Goal: Task Accomplishment & Management: Manage account settings

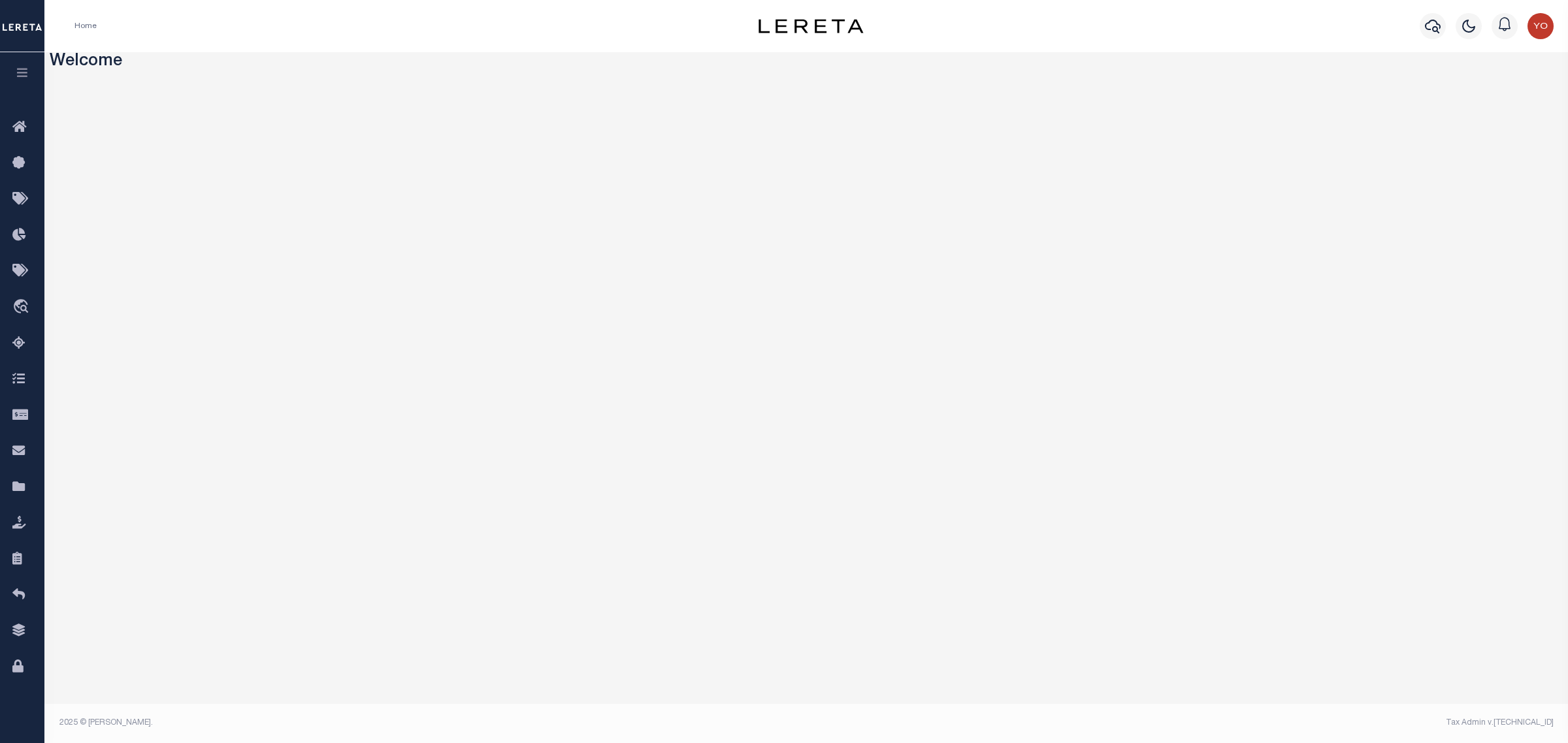
click at [20, 72] on icon "button" at bounding box center [22, 72] width 15 height 12
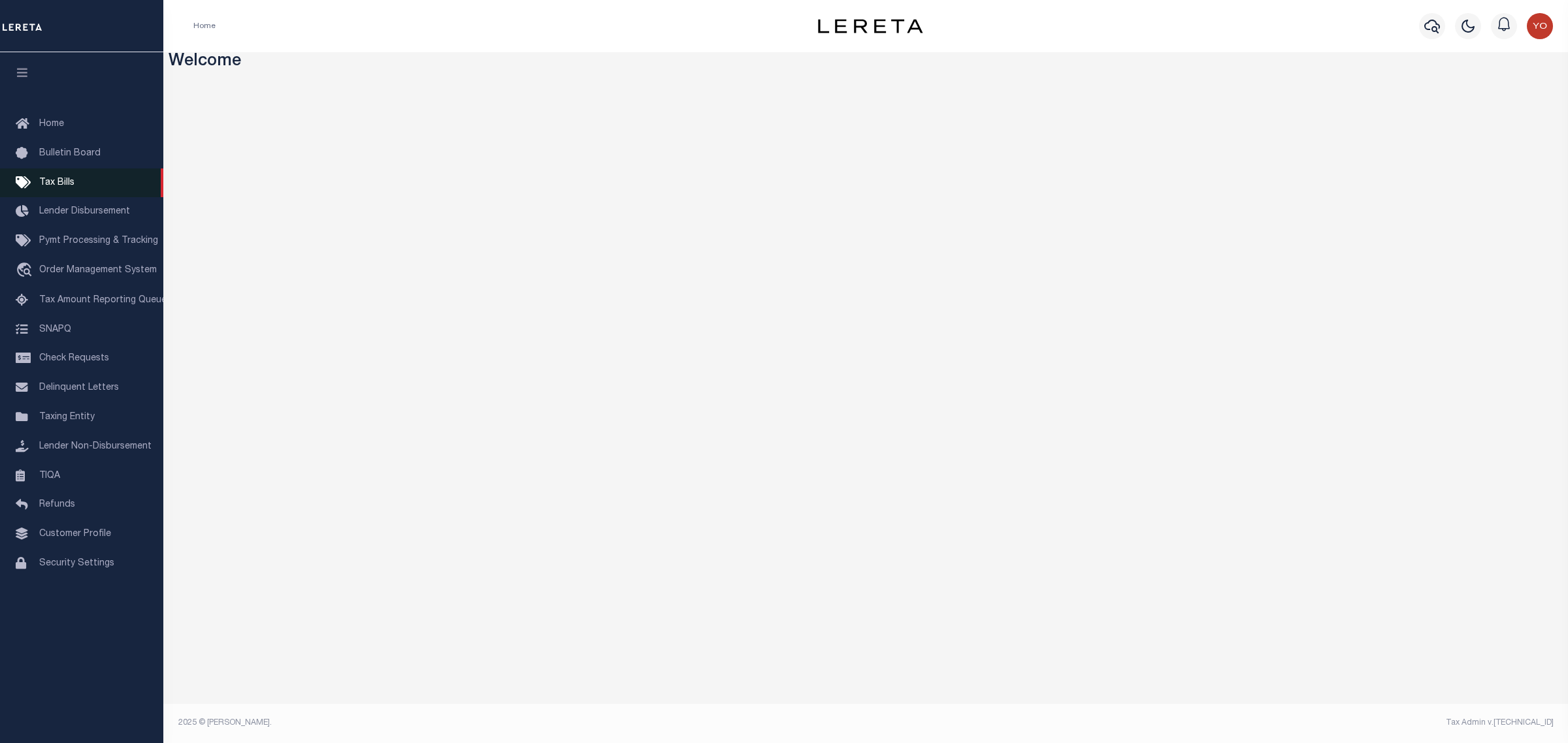
click at [60, 183] on span "Tax Bills" at bounding box center [57, 183] width 35 height 9
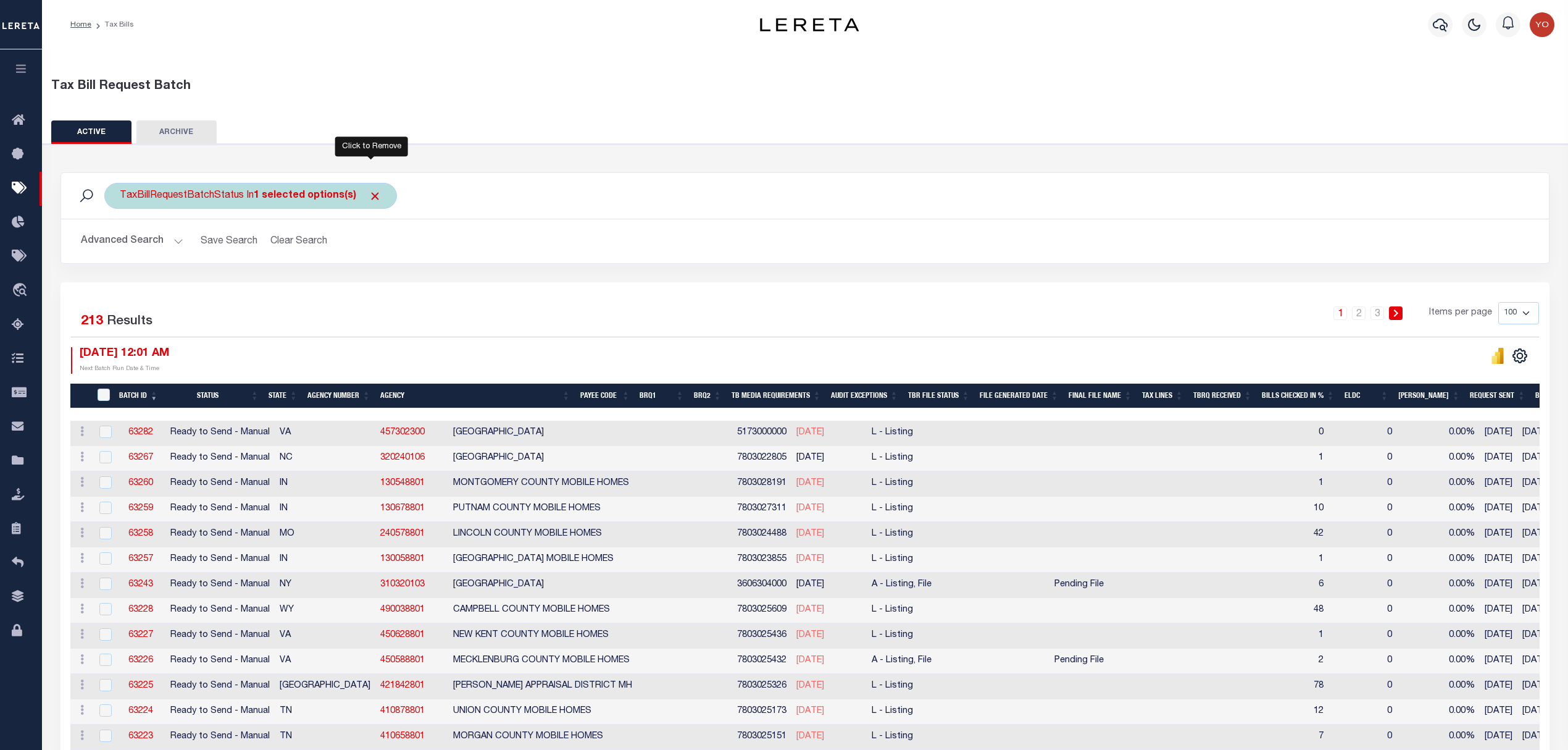
click at [368, 198] on span "Click to Remove" at bounding box center [374, 196] width 13 height 13
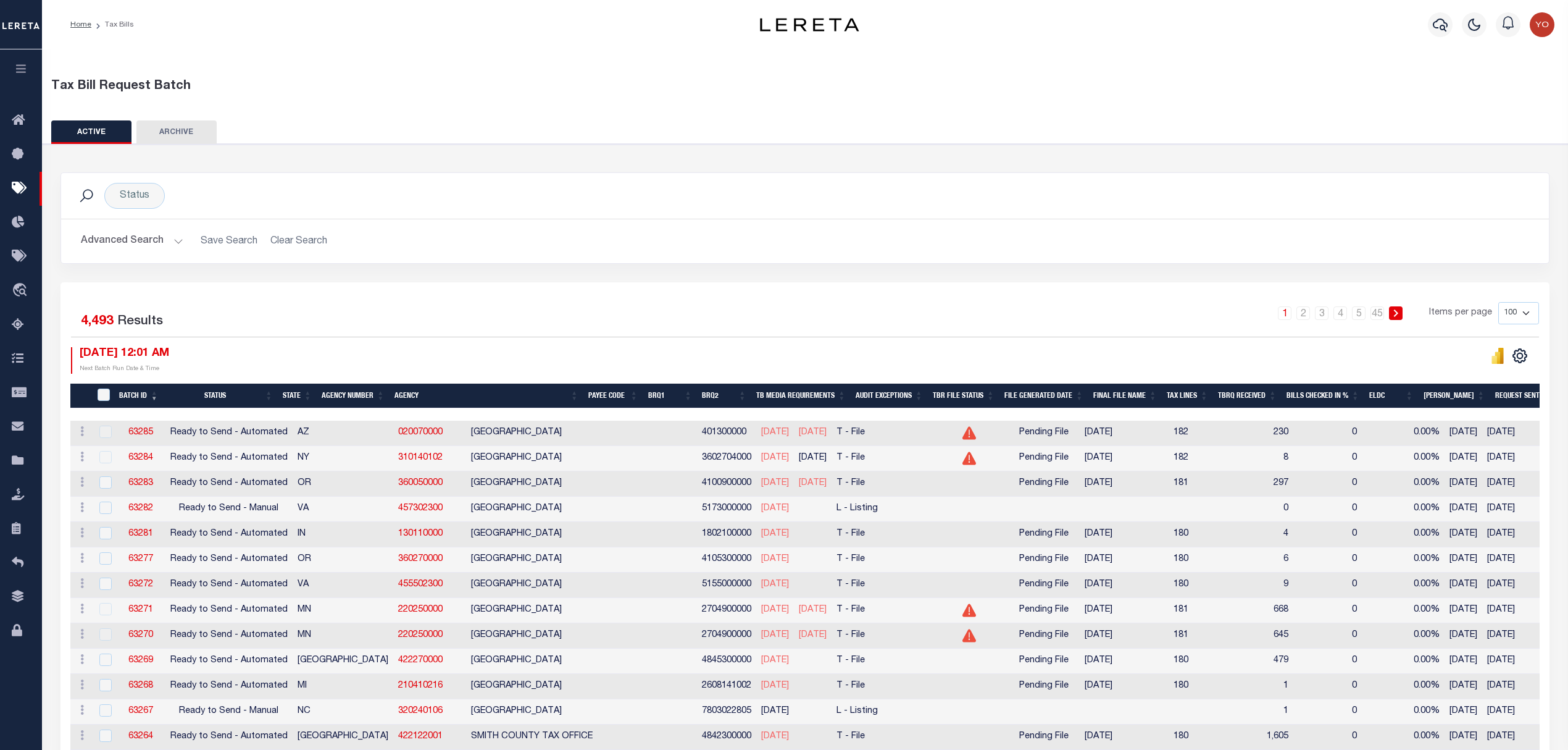
click at [178, 244] on button "Advanced Search" at bounding box center [132, 241] width 102 height 24
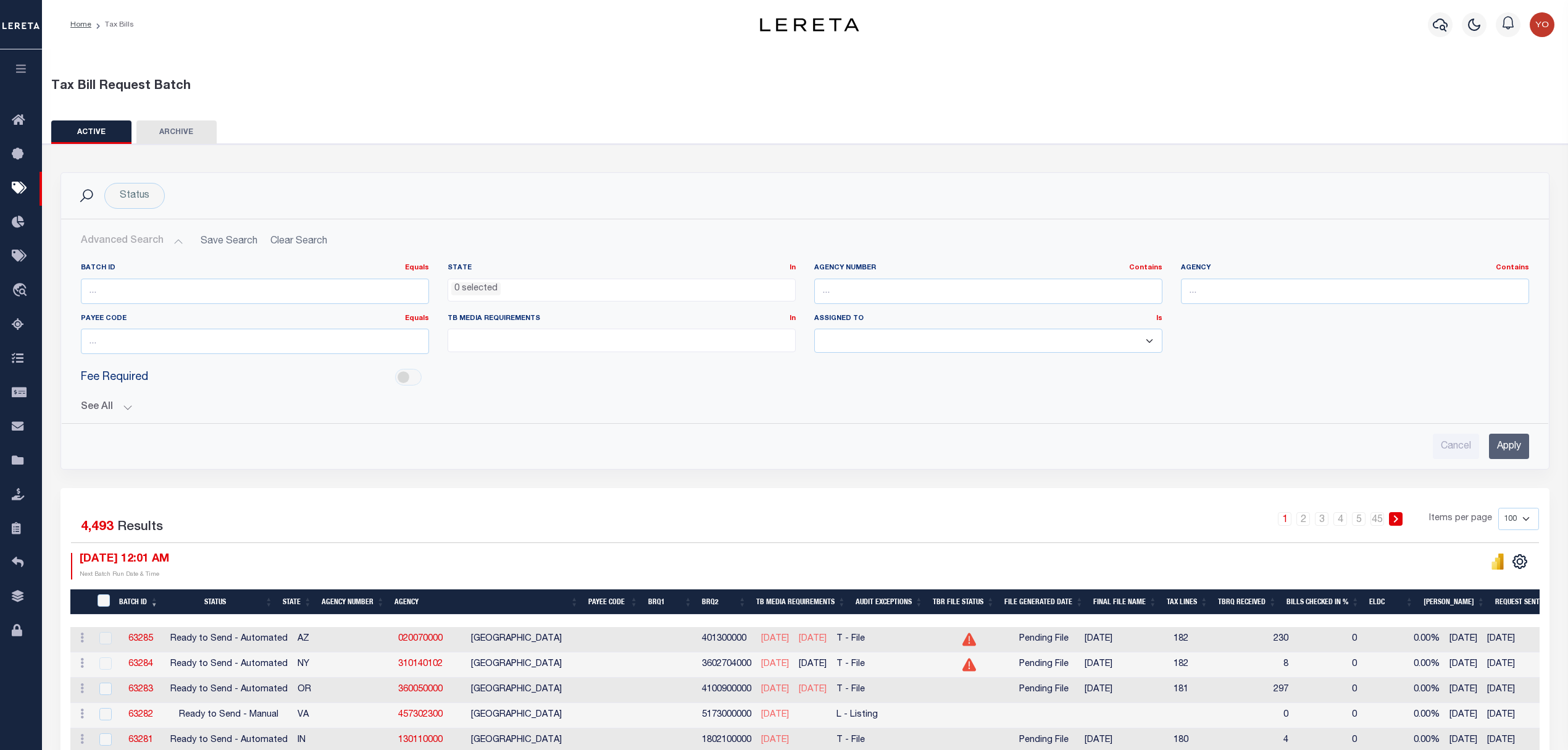
click at [128, 410] on button "See All" at bounding box center [805, 407] width 1448 height 12
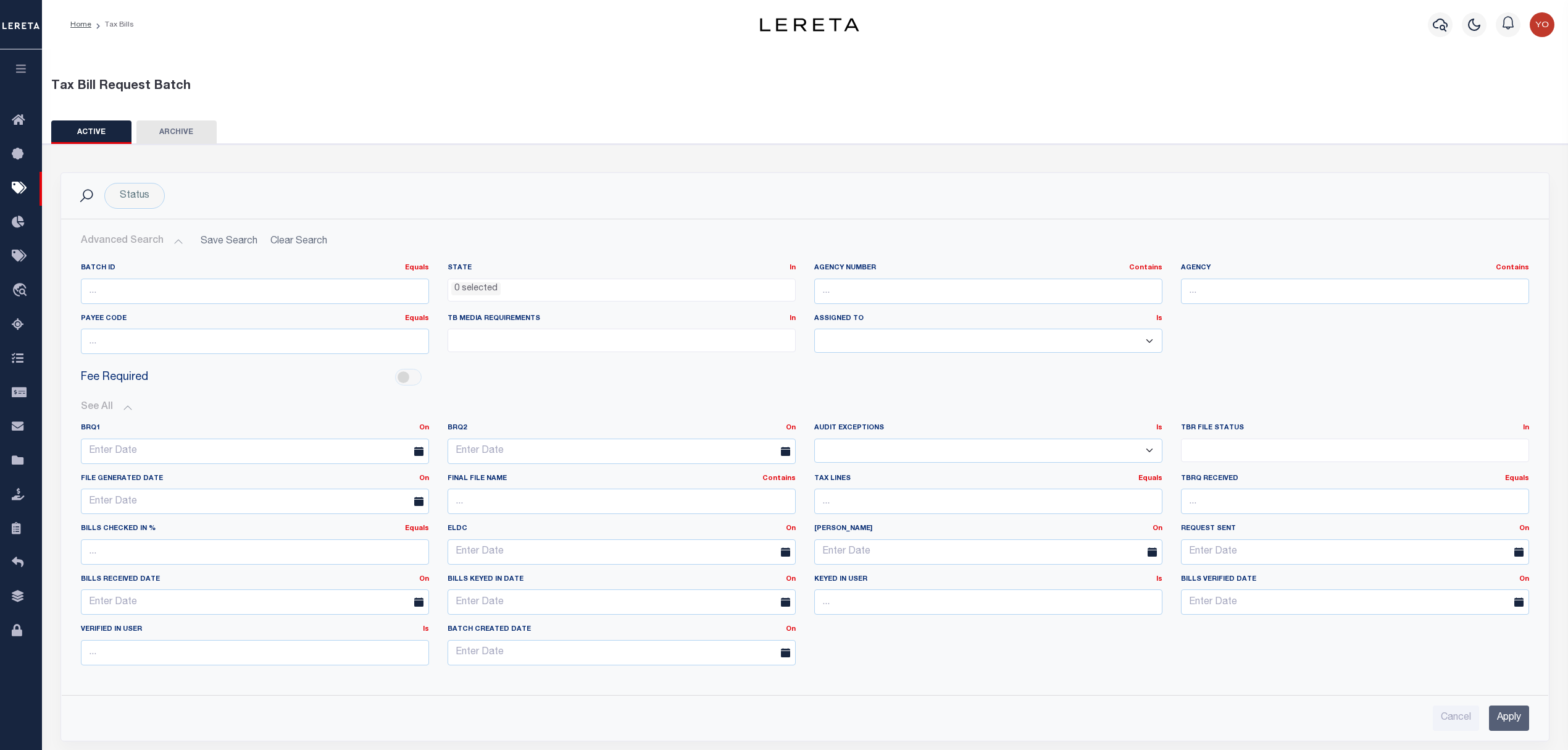
click at [860, 448] on select "Yes No" at bounding box center [988, 451] width 348 height 24
select select "true"
click at [814, 439] on select "Yes No" at bounding box center [988, 451] width 348 height 24
click at [1507, 719] on input "Apply" at bounding box center [1509, 718] width 40 height 25
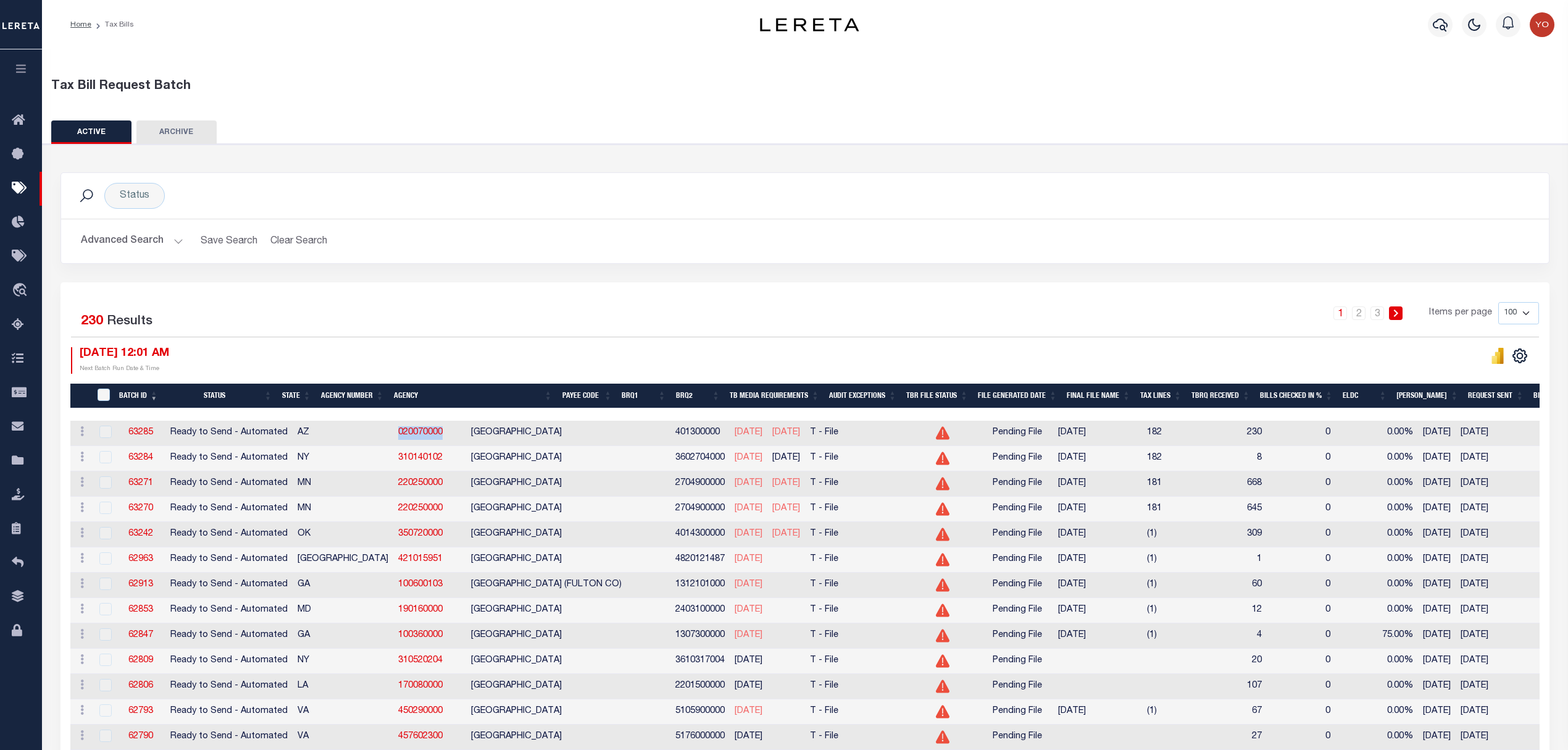
drag, startPoint x: 379, startPoint y: 435, endPoint x: 314, endPoint y: 439, distance: 65.1
click at [314, 439] on tr "ACTIONS Delete 63285 Ready to Send - Automated AZ 020070000 MARICOPA COUNTY 401…" at bounding box center [1134, 433] width 2129 height 25
copy tr "020070000"
click at [1501, 353] on icon "" at bounding box center [1501, 355] width 6 height 16
click at [141, 435] on link "63285" at bounding box center [140, 432] width 24 height 8
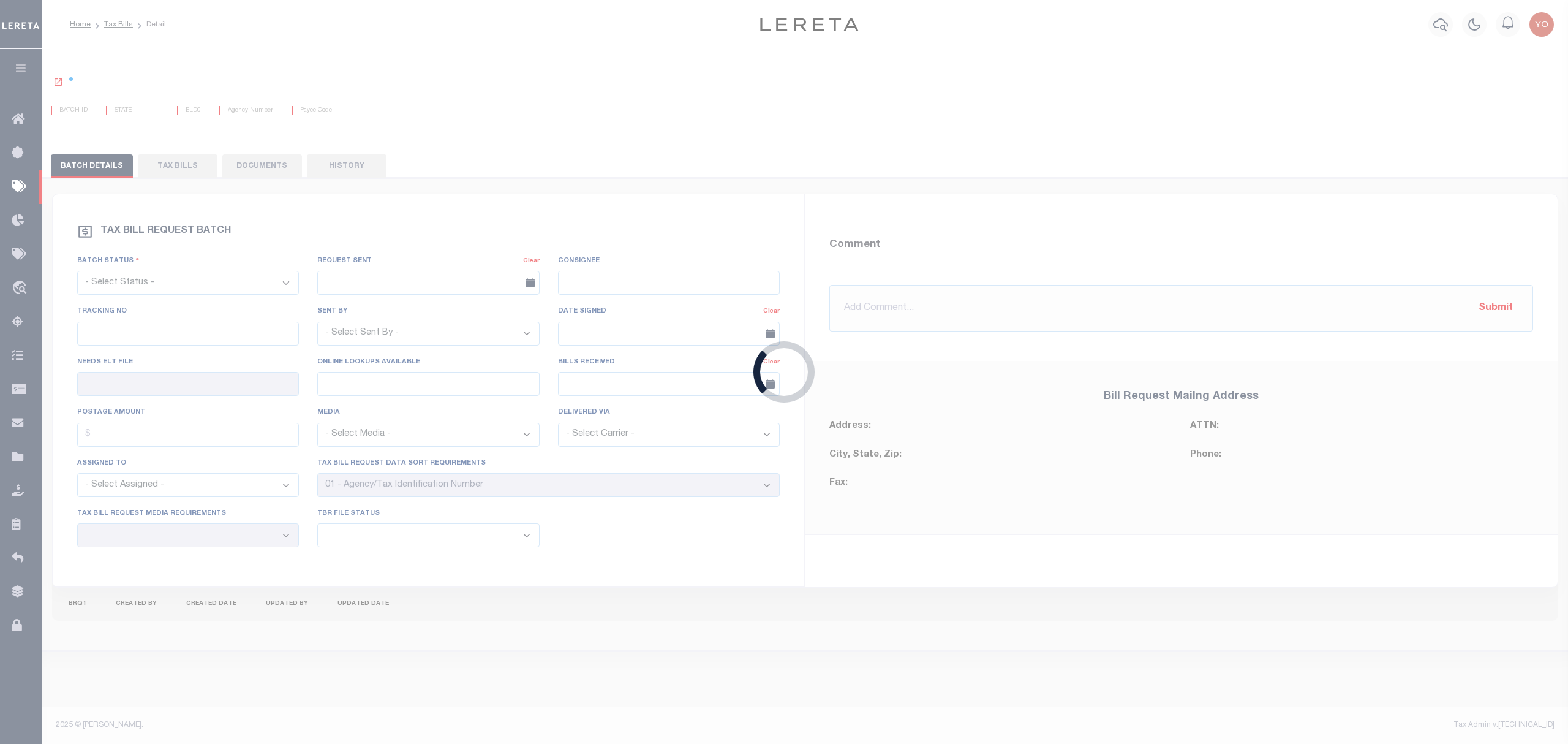
select select "RTA"
type input "No"
type input "Yes"
select select "28"
select select "22"
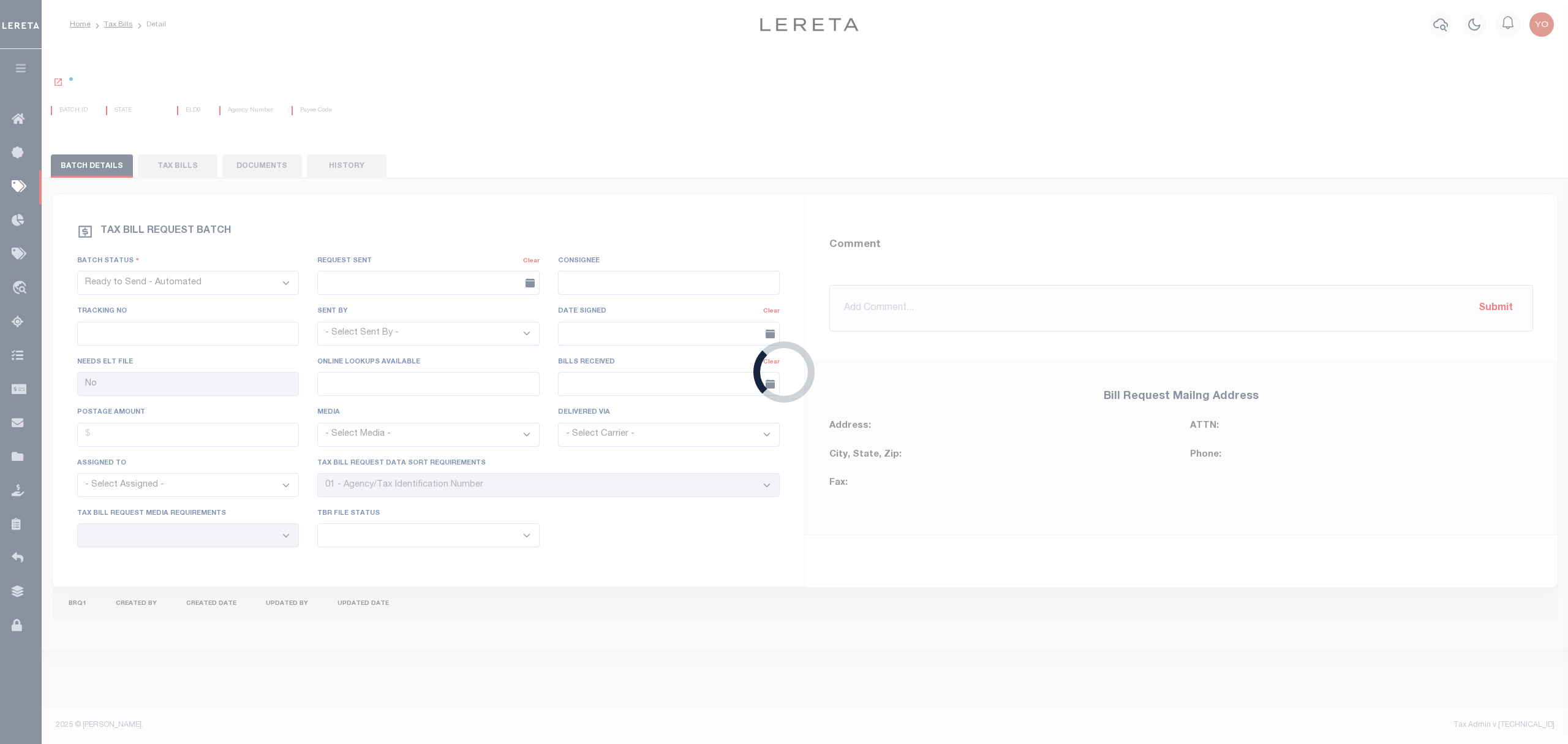
select select "1"
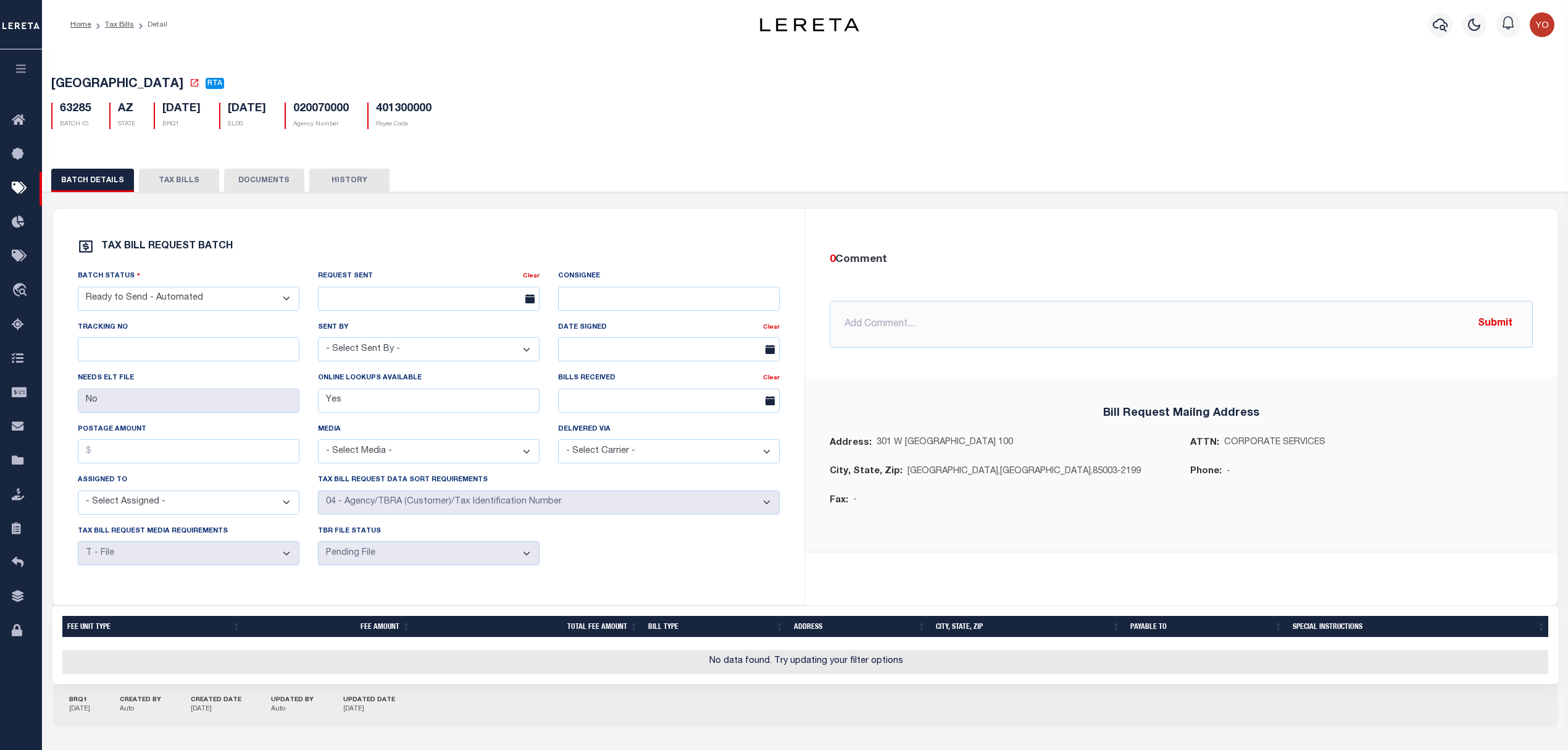
click at [349, 112] on h5 "020070000" at bounding box center [321, 109] width 56 height 14
click at [169, 183] on button "TAX BILLS" at bounding box center [179, 180] width 80 height 24
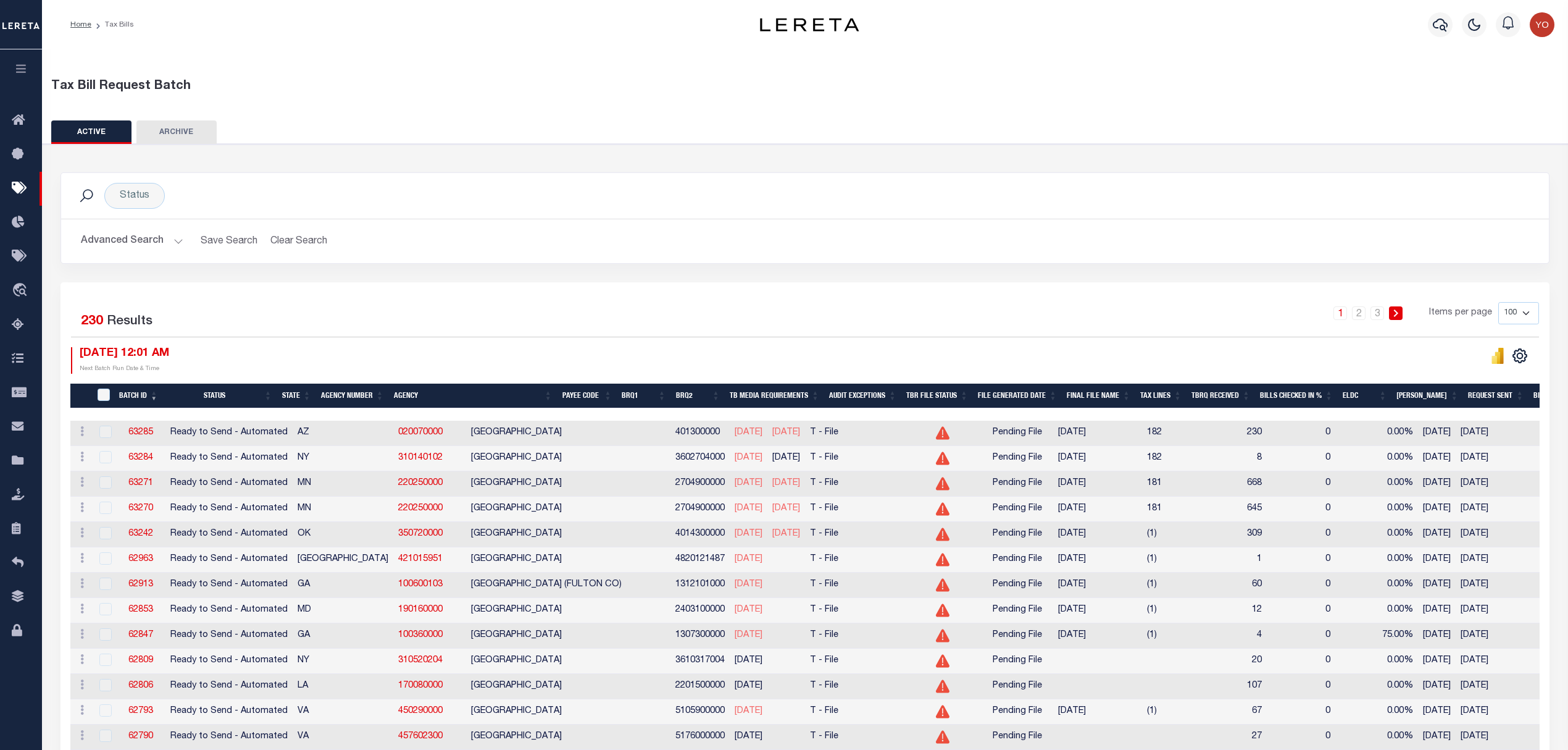
click at [936, 437] on icon at bounding box center [943, 433] width 14 height 14
click at [398, 434] on link "020070000" at bounding box center [420, 432] width 45 height 8
click at [171, 242] on button "Advanced Search" at bounding box center [132, 241] width 102 height 24
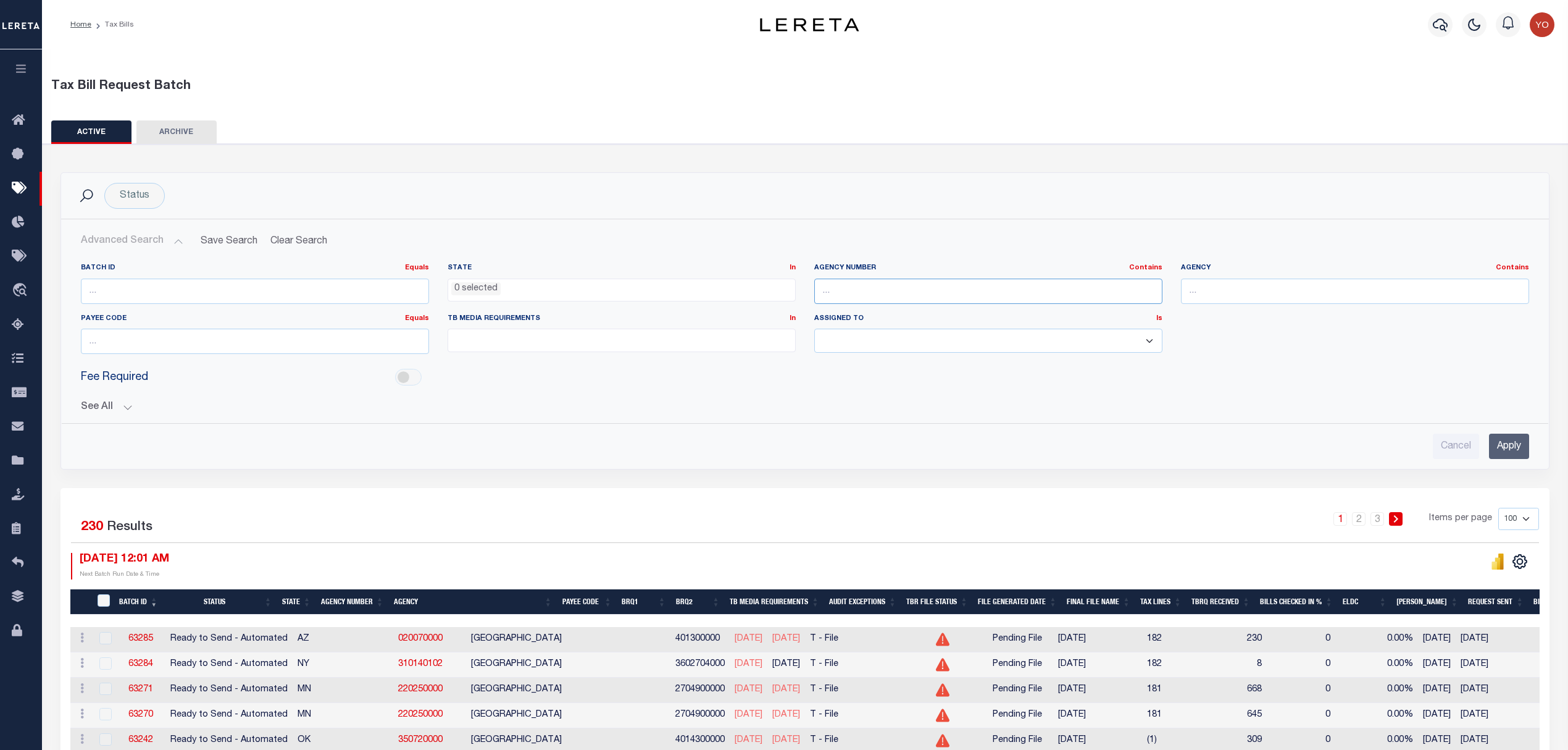
click at [875, 287] on input "text" at bounding box center [988, 291] width 348 height 25
paste input "190130202"
type input "190130202"
click at [1519, 445] on input "Apply" at bounding box center [1509, 446] width 40 height 25
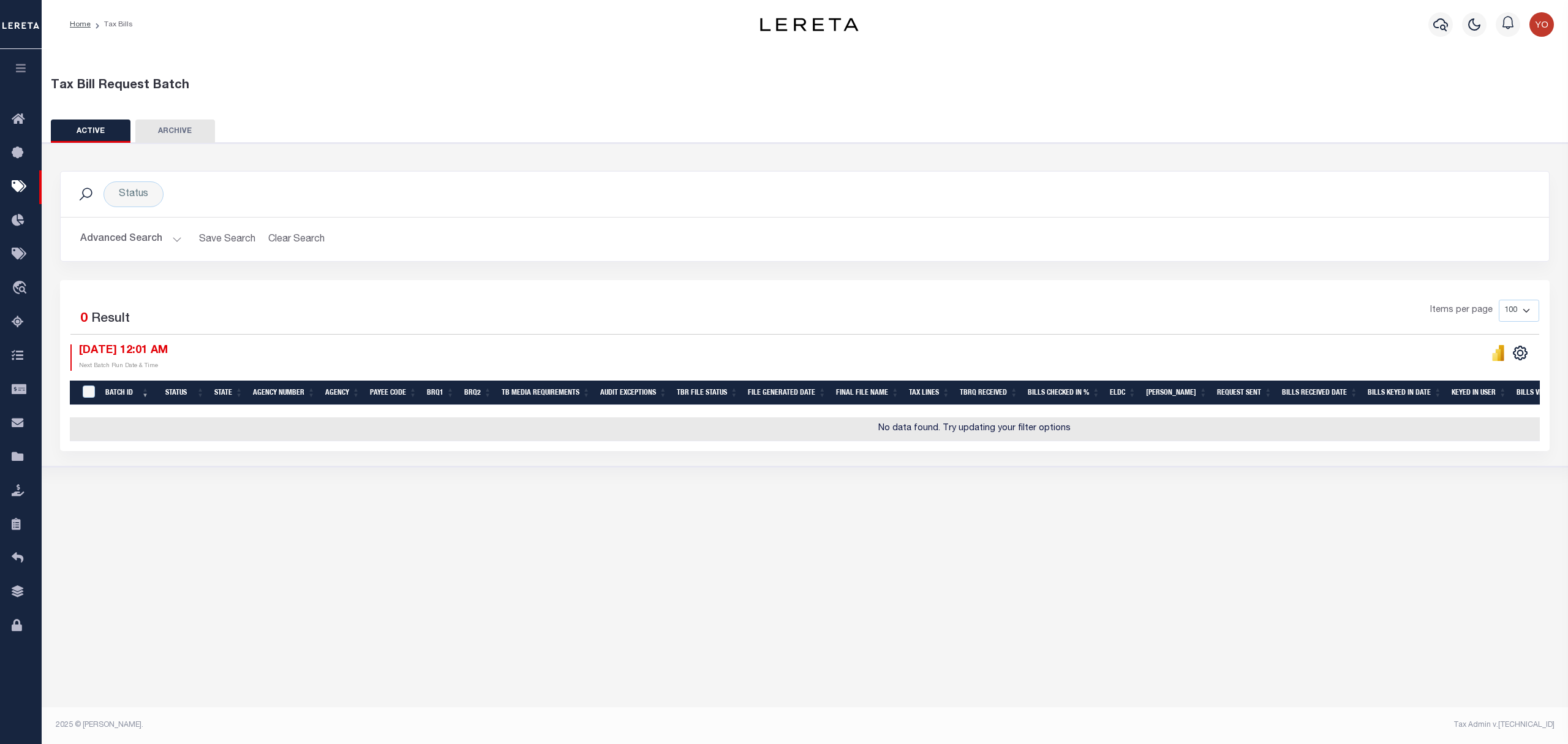
click at [172, 240] on button "Advanced Search" at bounding box center [130, 239] width 101 height 24
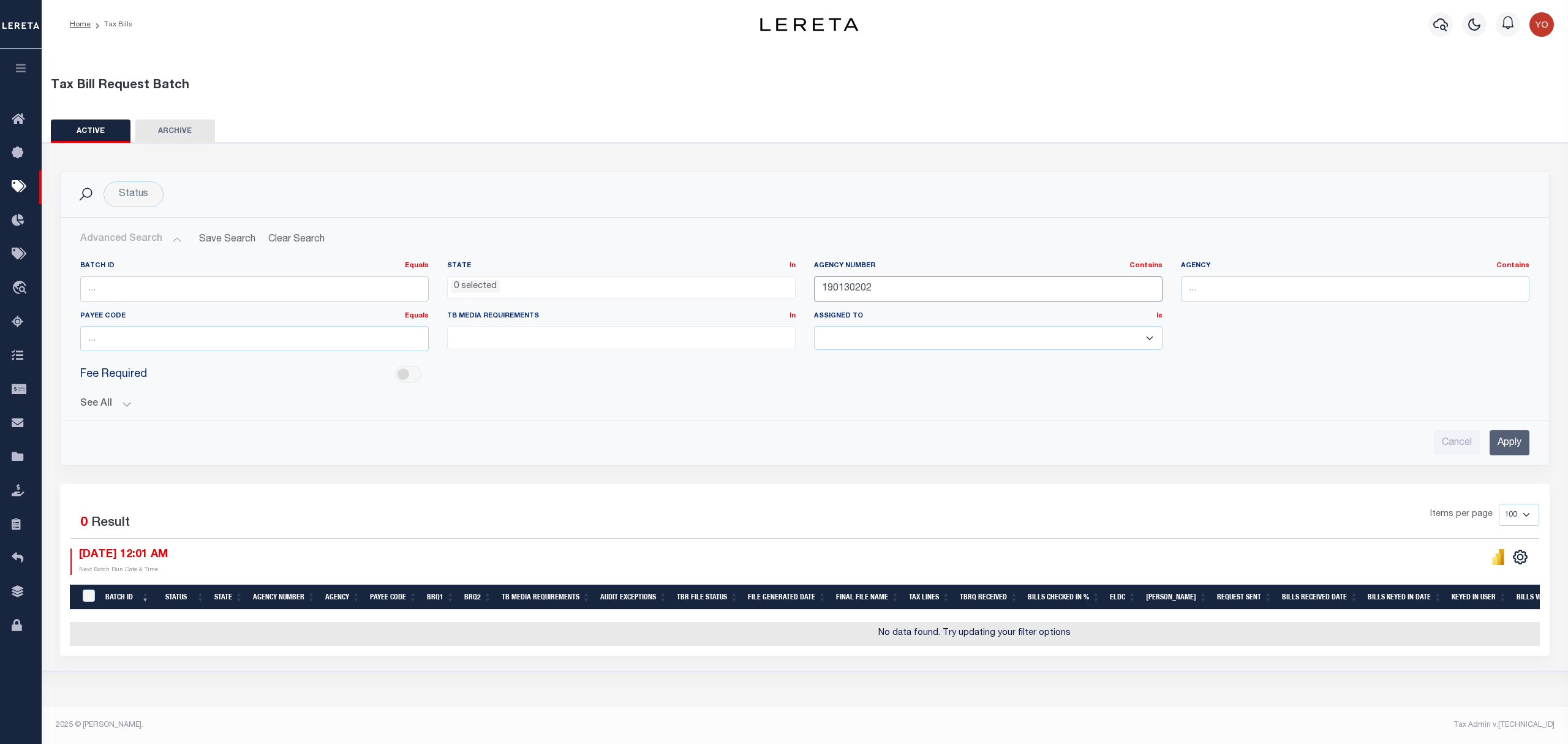
drag, startPoint x: 909, startPoint y: 288, endPoint x: 593, endPoint y: 285, distance: 316.0
click at [593, 285] on div "Batch ID Equals Equals Is Not Equal To Is Greater Than Is Less Than State In In…" at bounding box center [804, 311] width 1467 height 100
click at [1524, 444] on input "Apply" at bounding box center [1509, 443] width 40 height 25
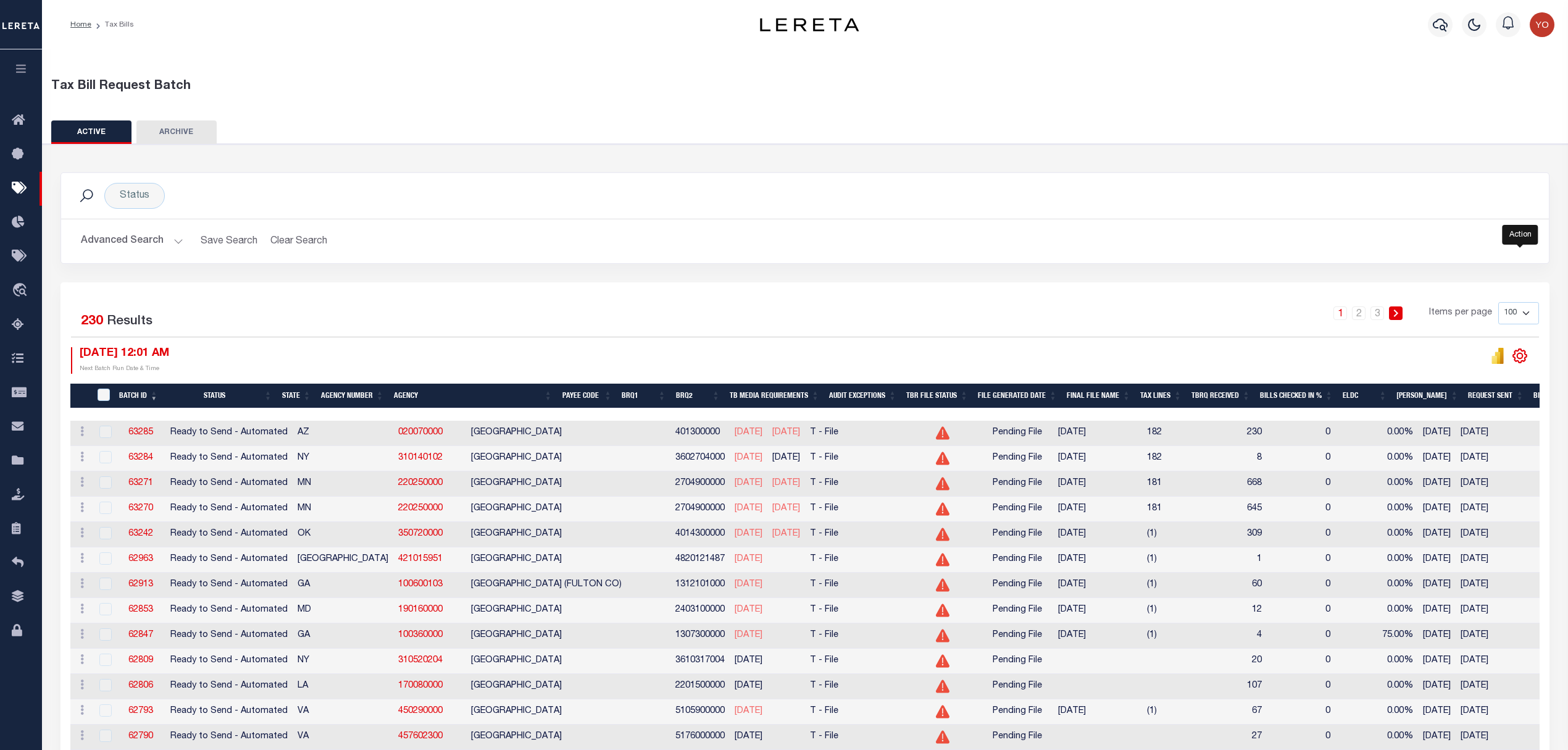
click at [1519, 356] on icon "" at bounding box center [1520, 355] width 6 height 6
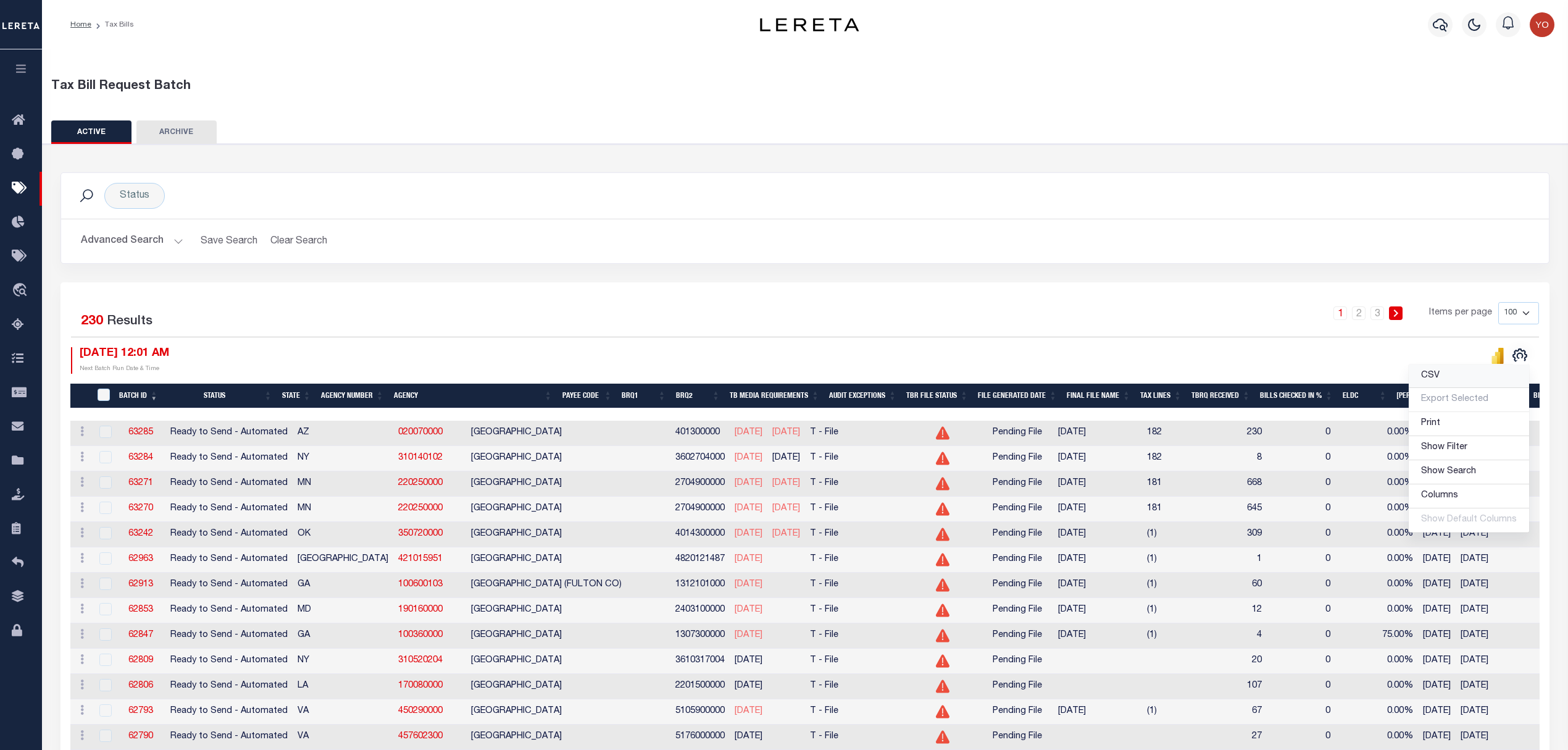
click at [1435, 375] on span "CSV" at bounding box center [1430, 375] width 19 height 8
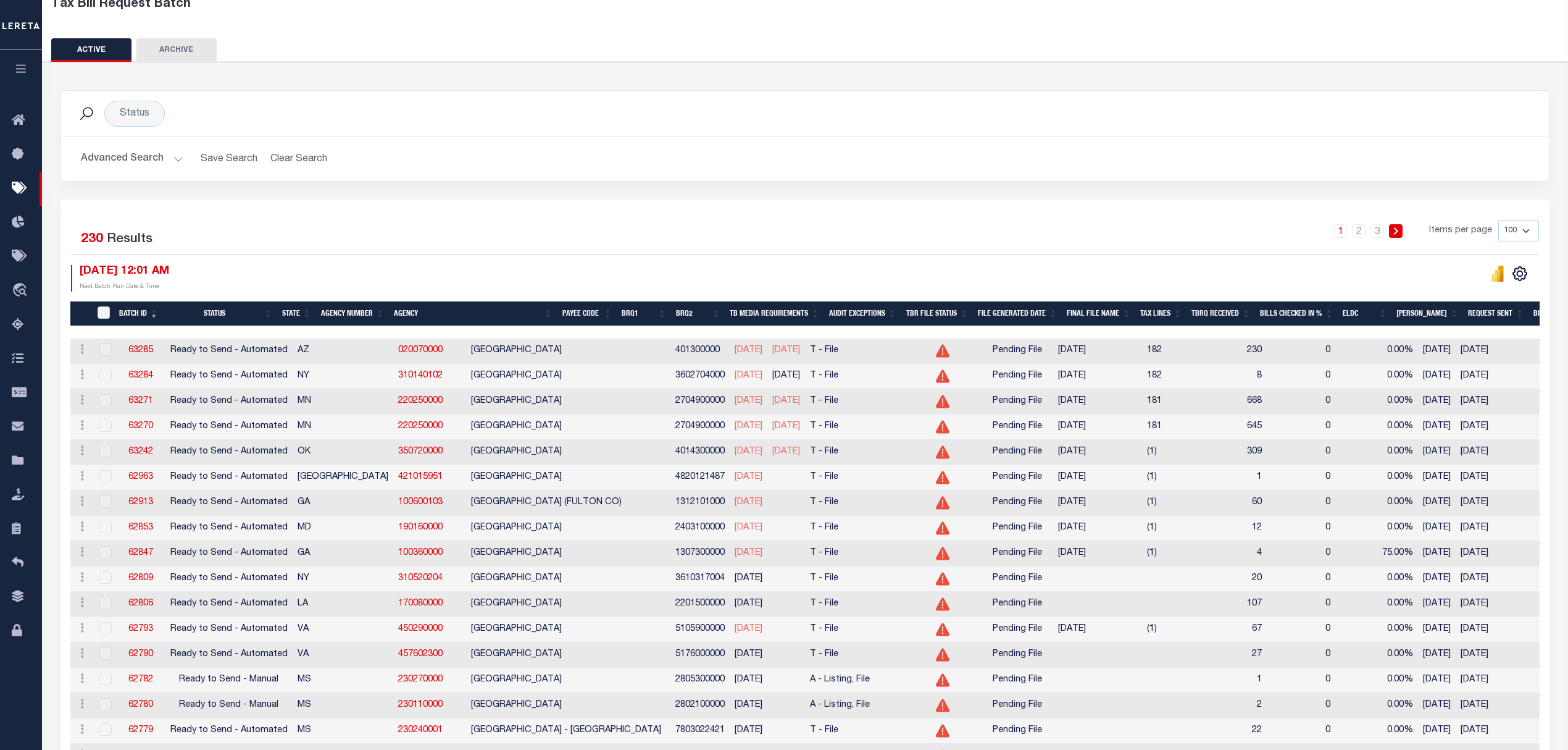
scroll to position [164, 0]
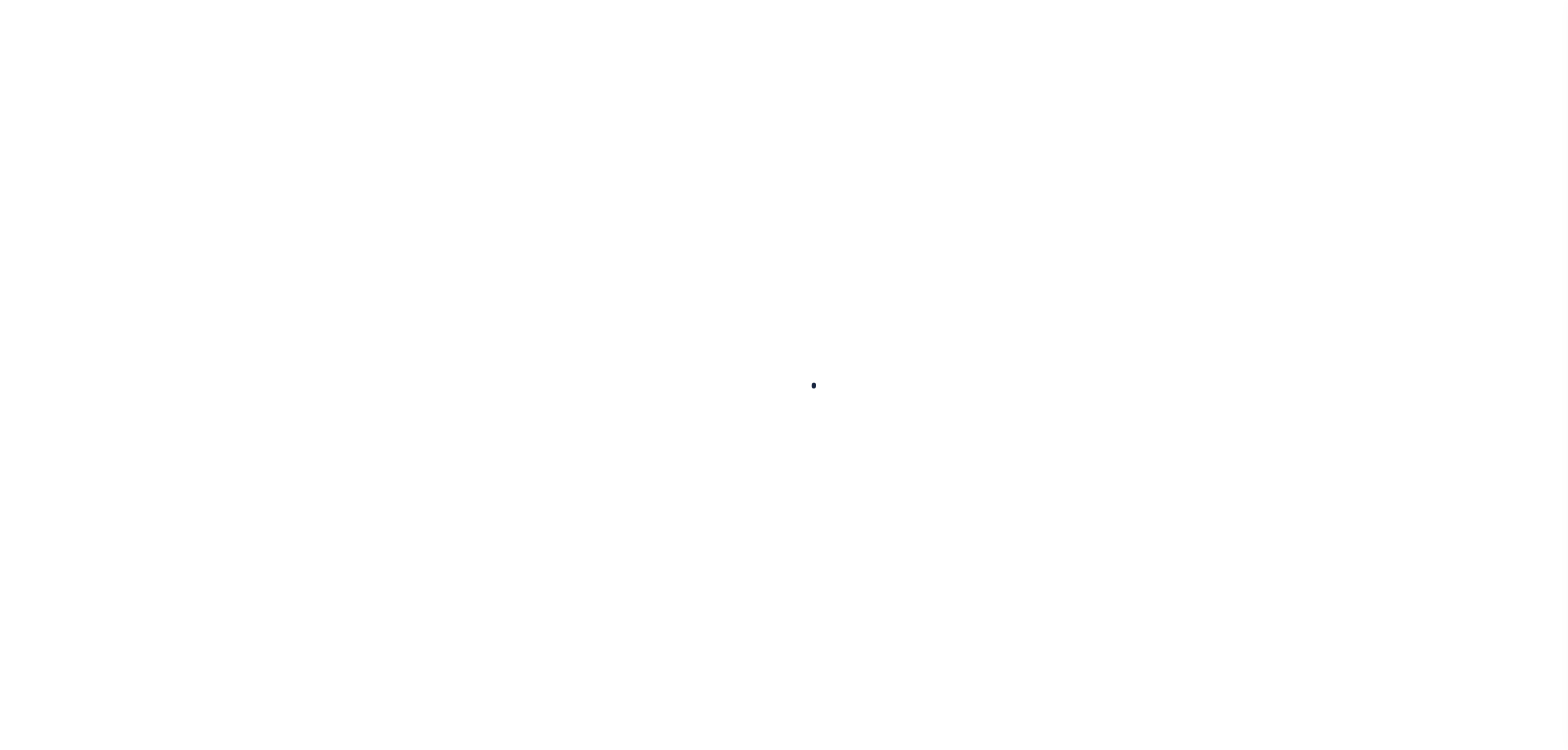
select select
checkbox input "false"
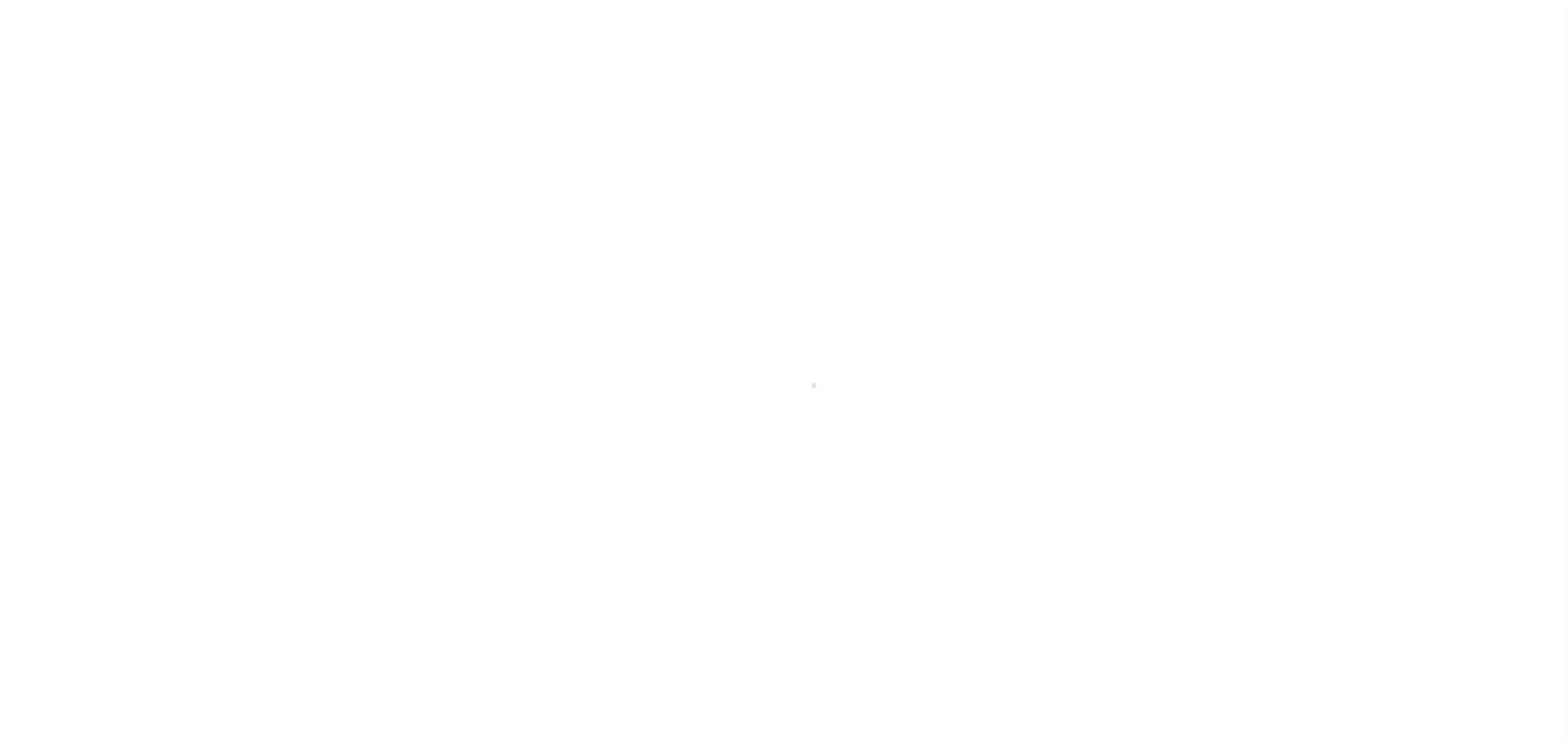
checkbox input "false"
type input "401300000"
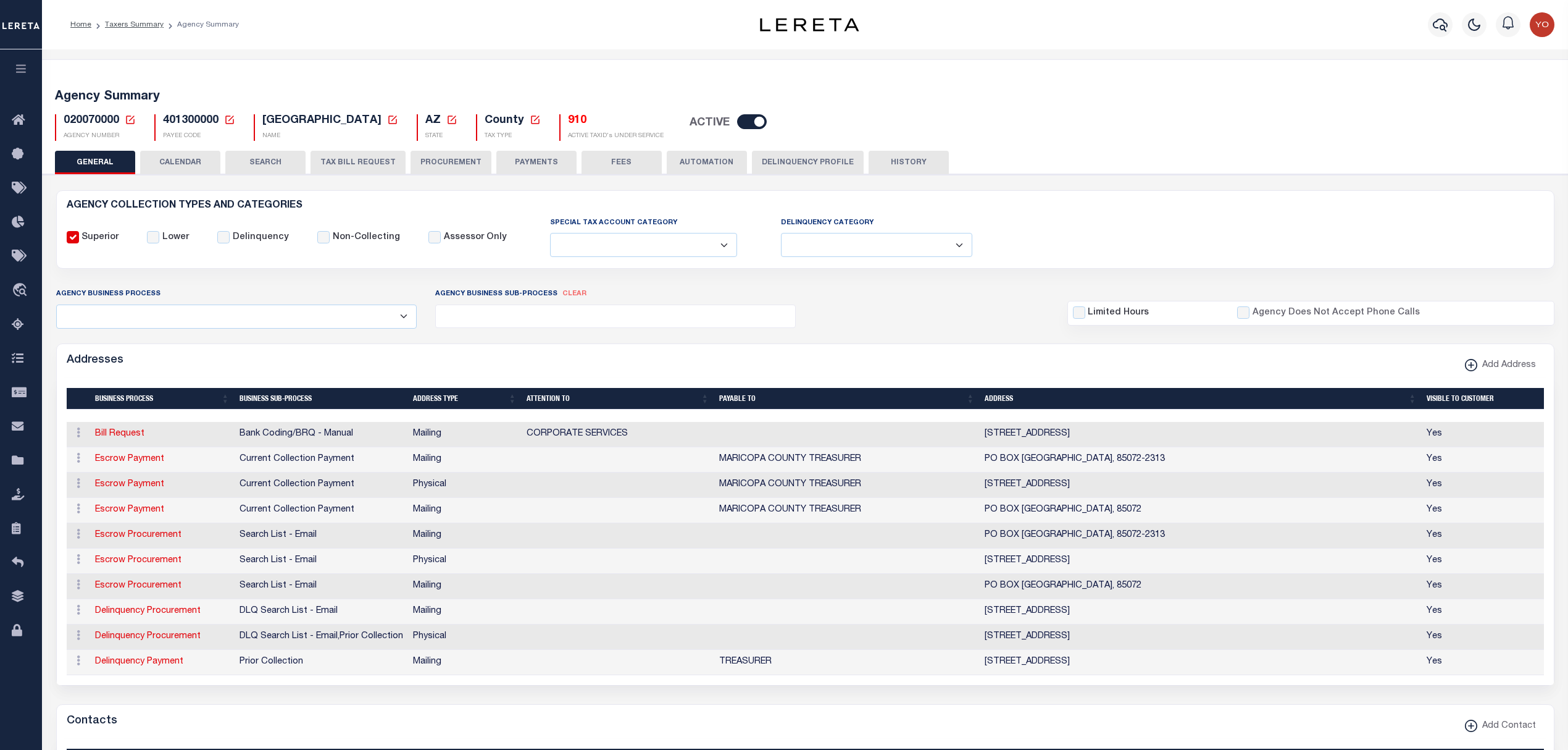
click at [164, 164] on button "CALENDAR" at bounding box center [180, 162] width 80 height 24
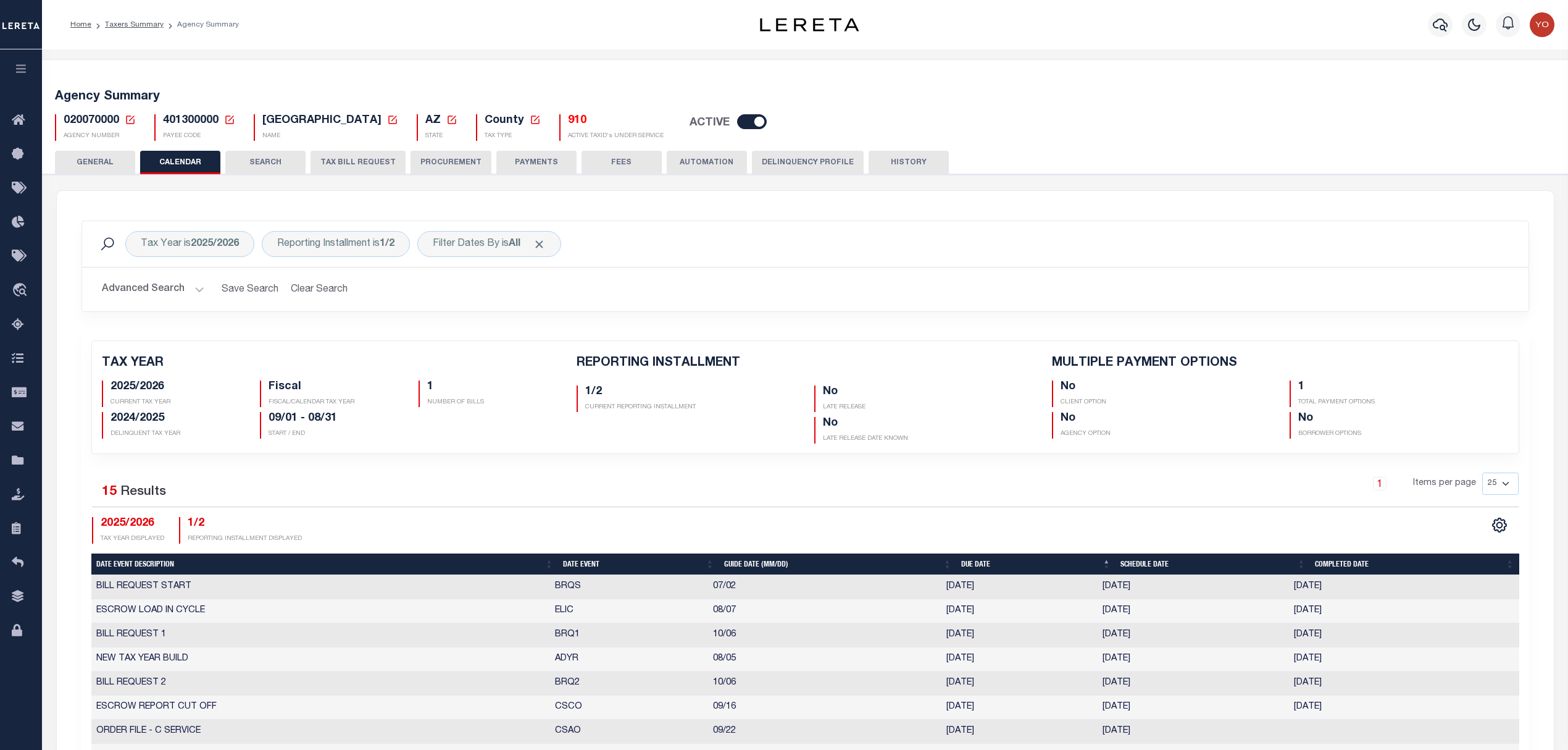
checkbox input "false"
type input "1"
click at [569, 640] on td "BRQ1" at bounding box center [628, 635] width 158 height 24
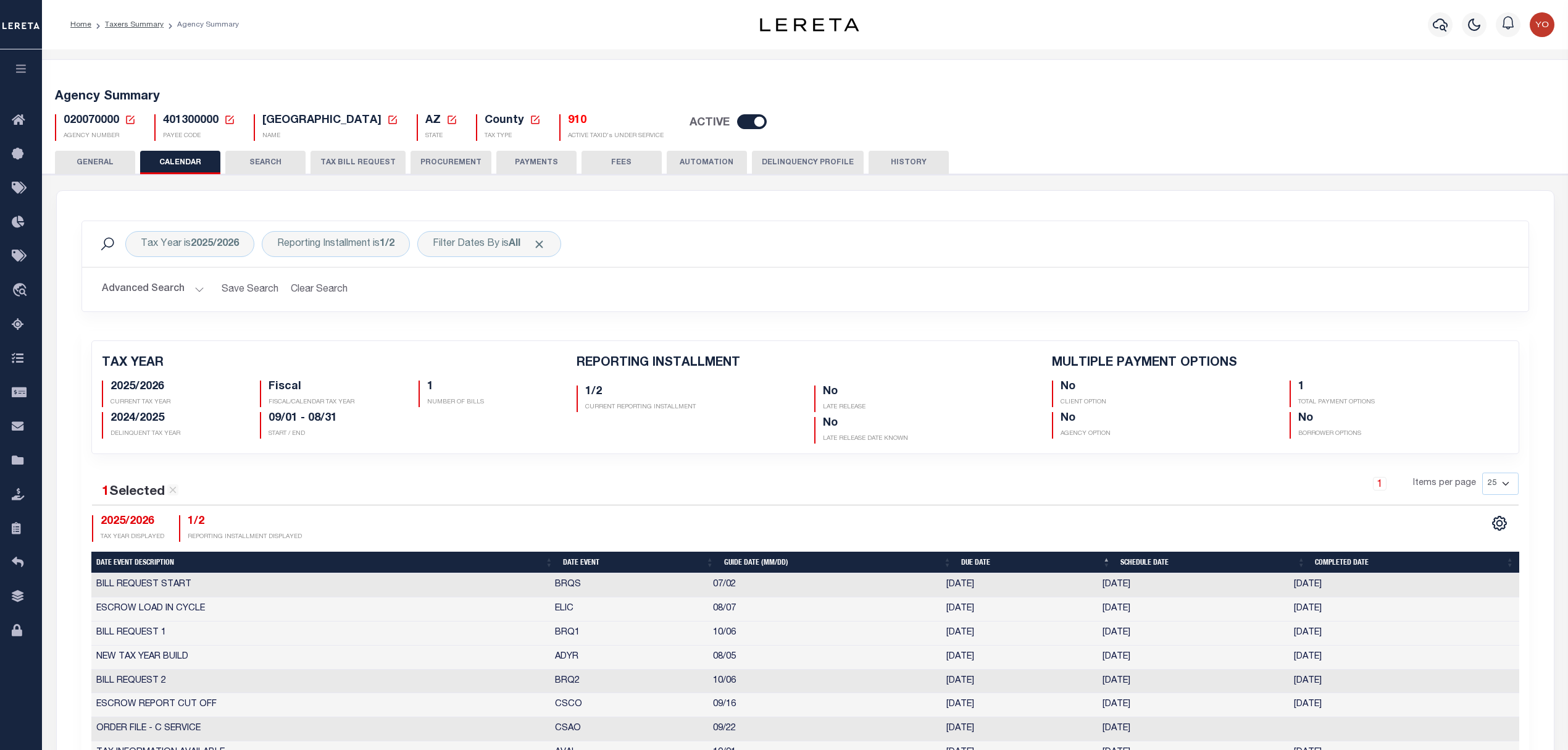
click at [966, 631] on td "08/14/2025" at bounding box center [1020, 633] width 156 height 24
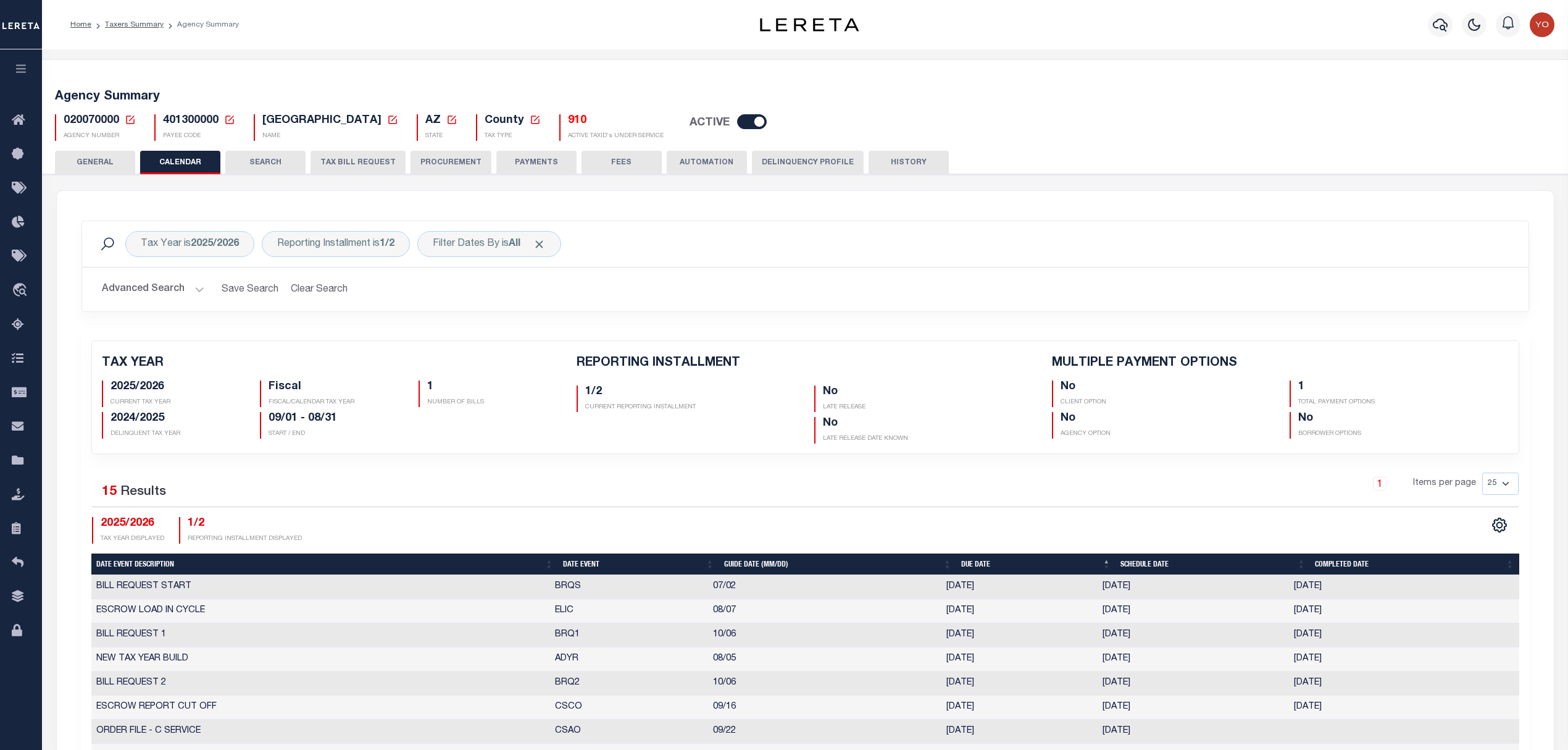
drag, startPoint x: 1102, startPoint y: 636, endPoint x: 1152, endPoint y: 635, distance: 50.0
click at [1152, 635] on td "[DATE]" at bounding box center [1193, 635] width 191 height 24
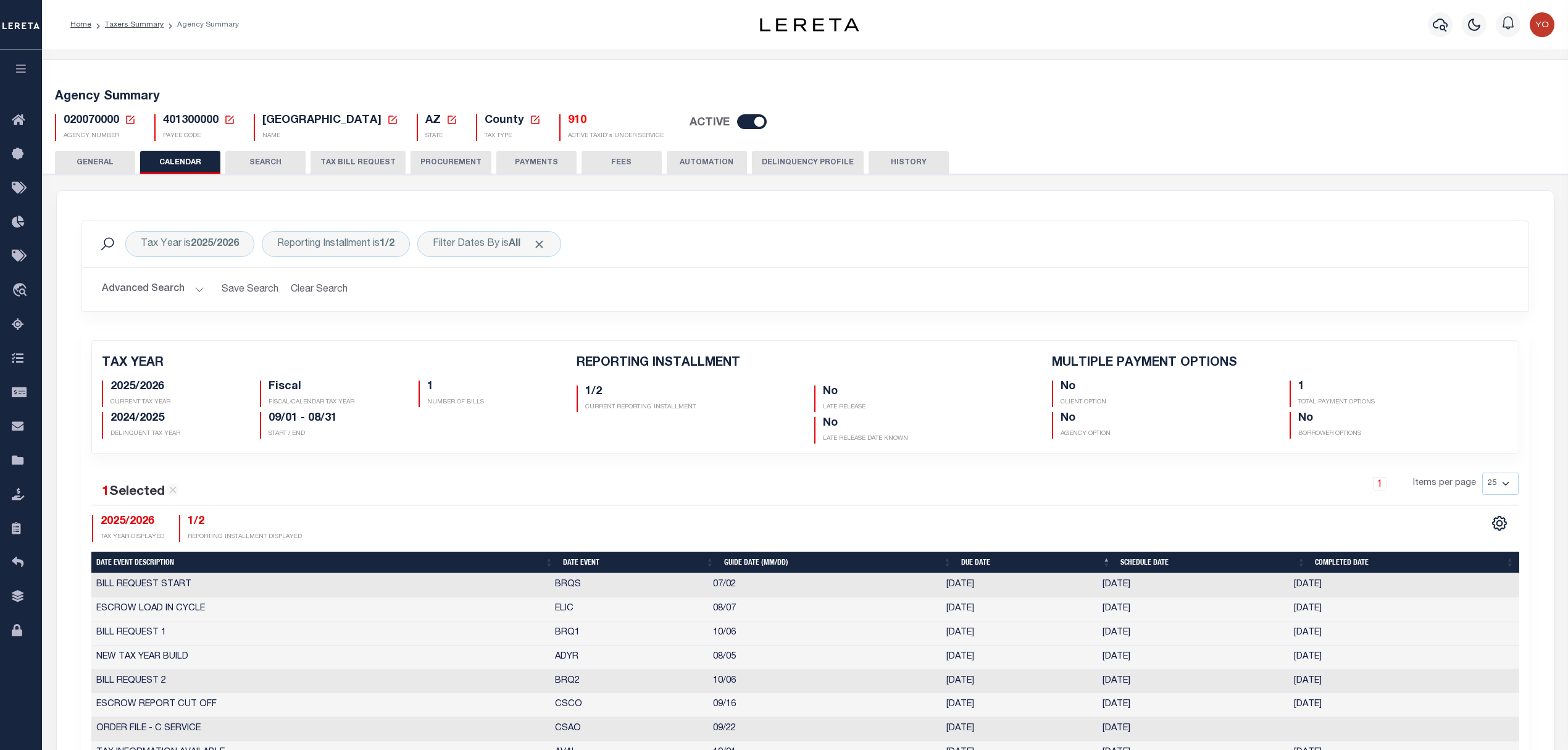
drag, startPoint x: 1104, startPoint y: 685, endPoint x: 1152, endPoint y: 682, distance: 48.1
click at [1153, 685] on td "[DATE]" at bounding box center [1193, 681] width 191 height 24
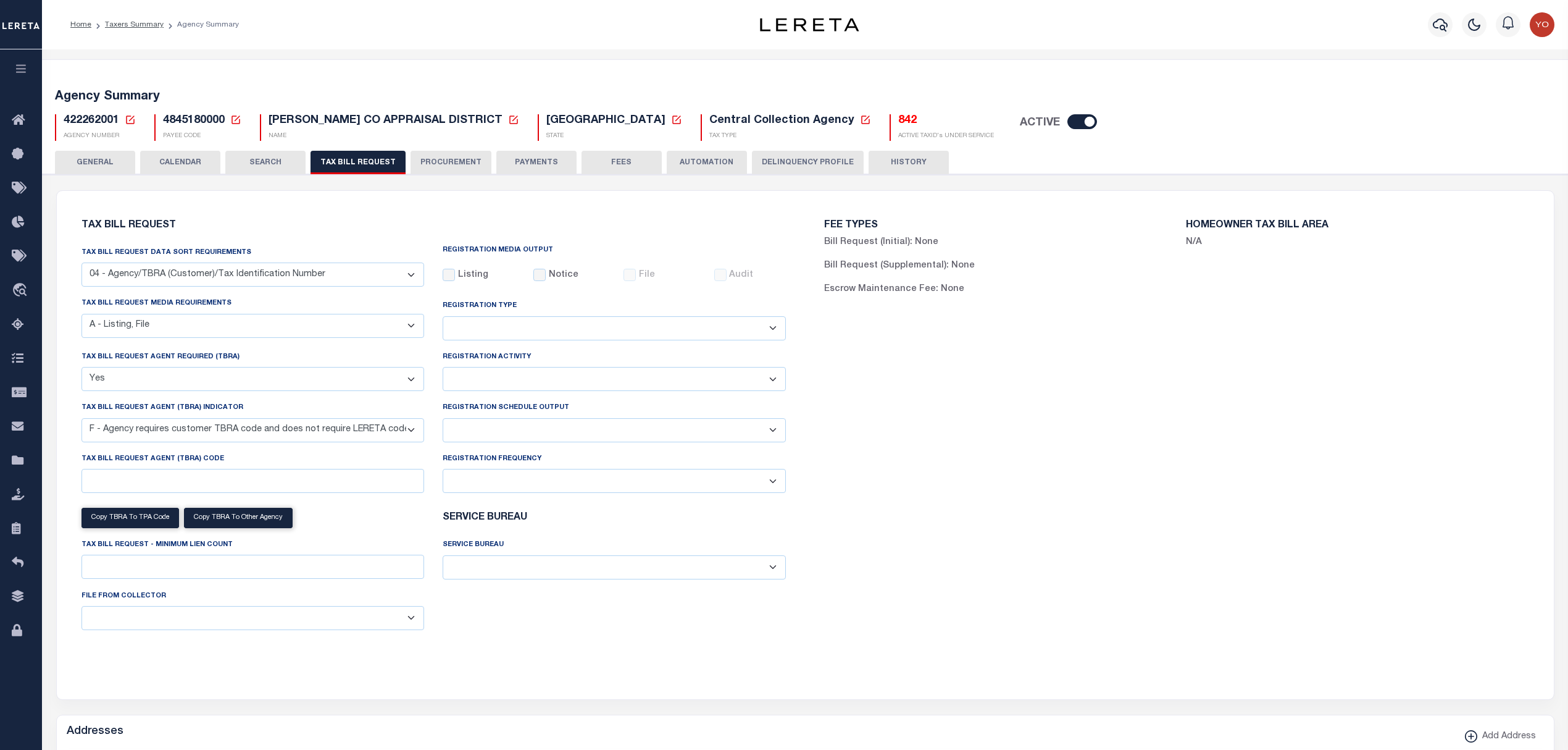
select select "28"
select select "16"
select select "true"
select select "14"
select select
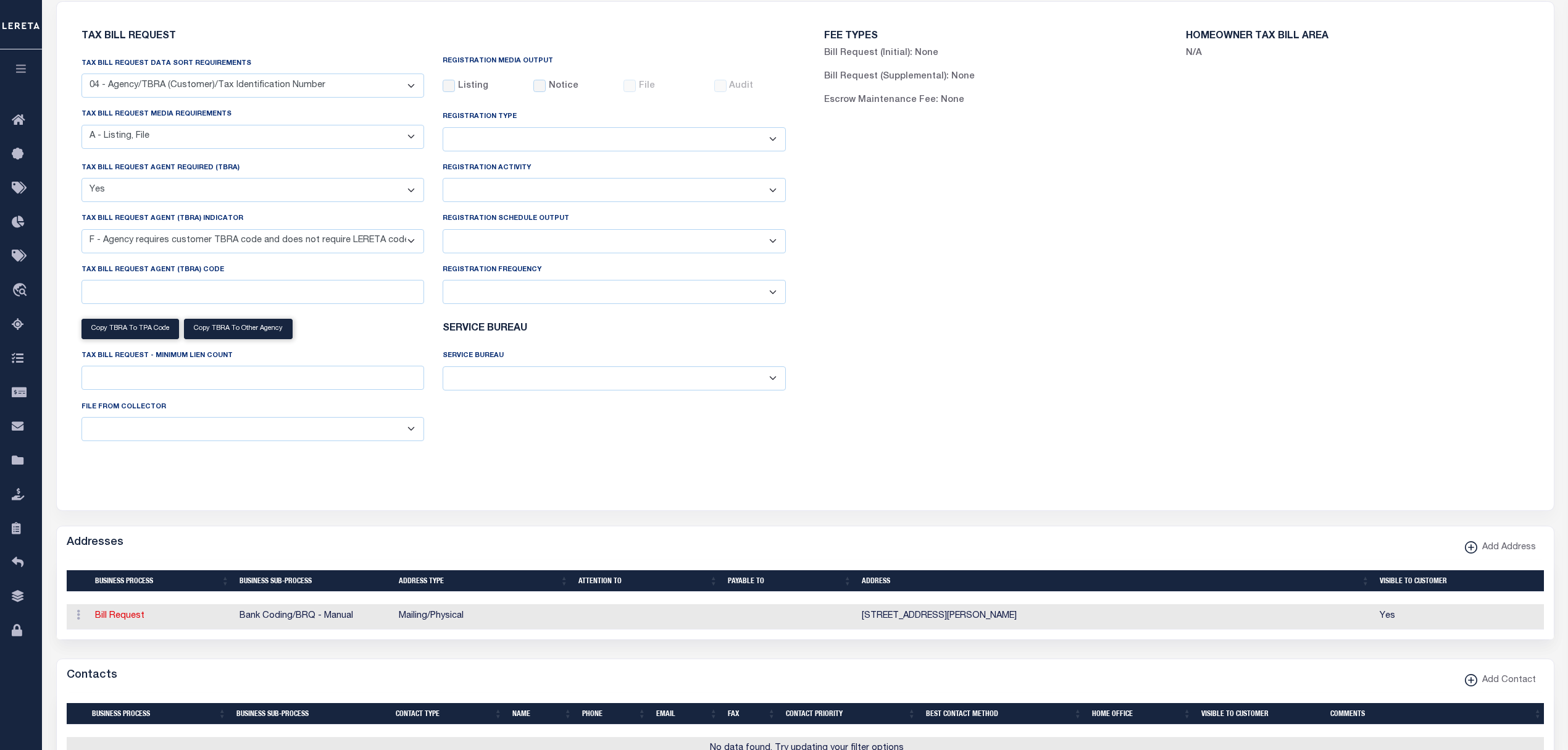
scroll to position [24, 0]
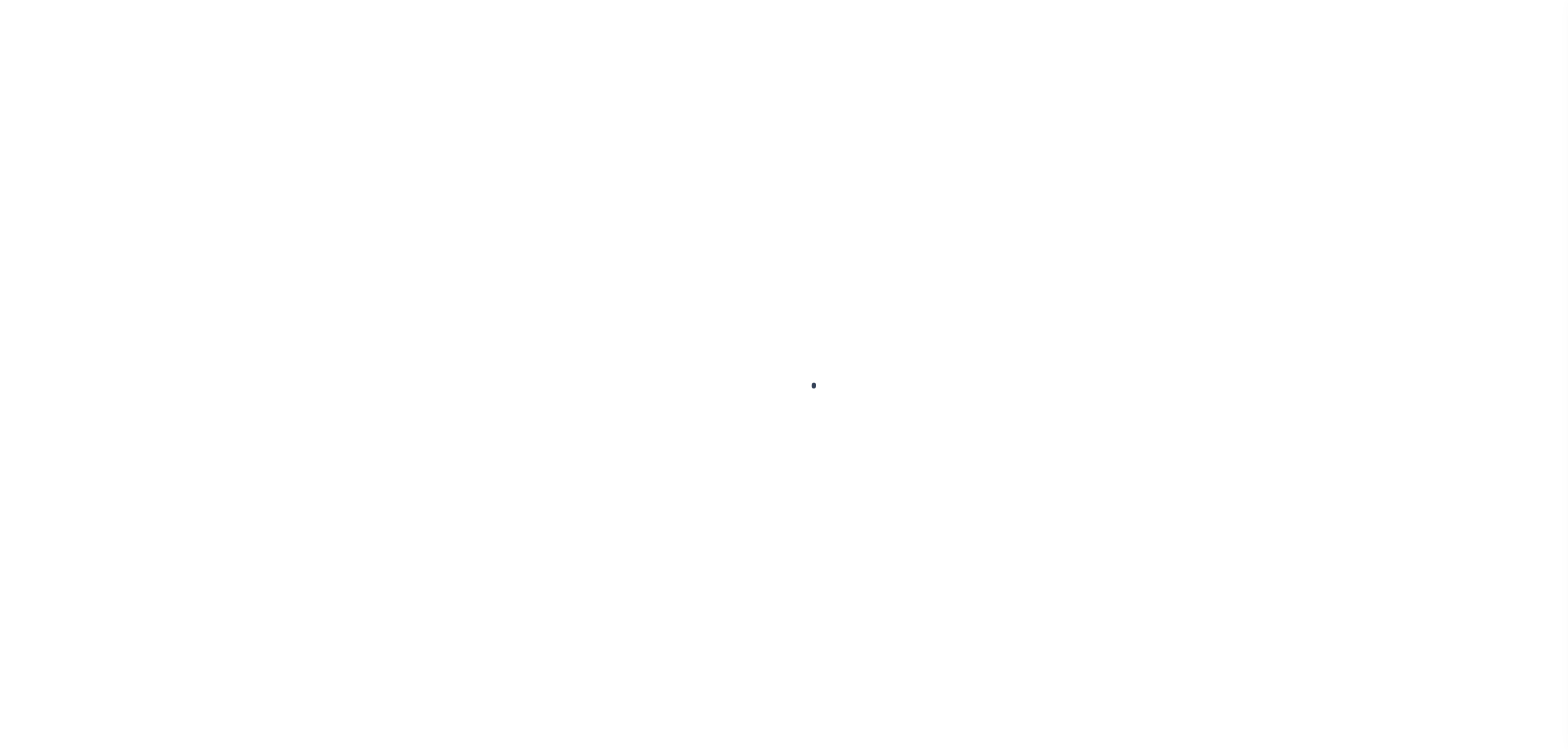
select select
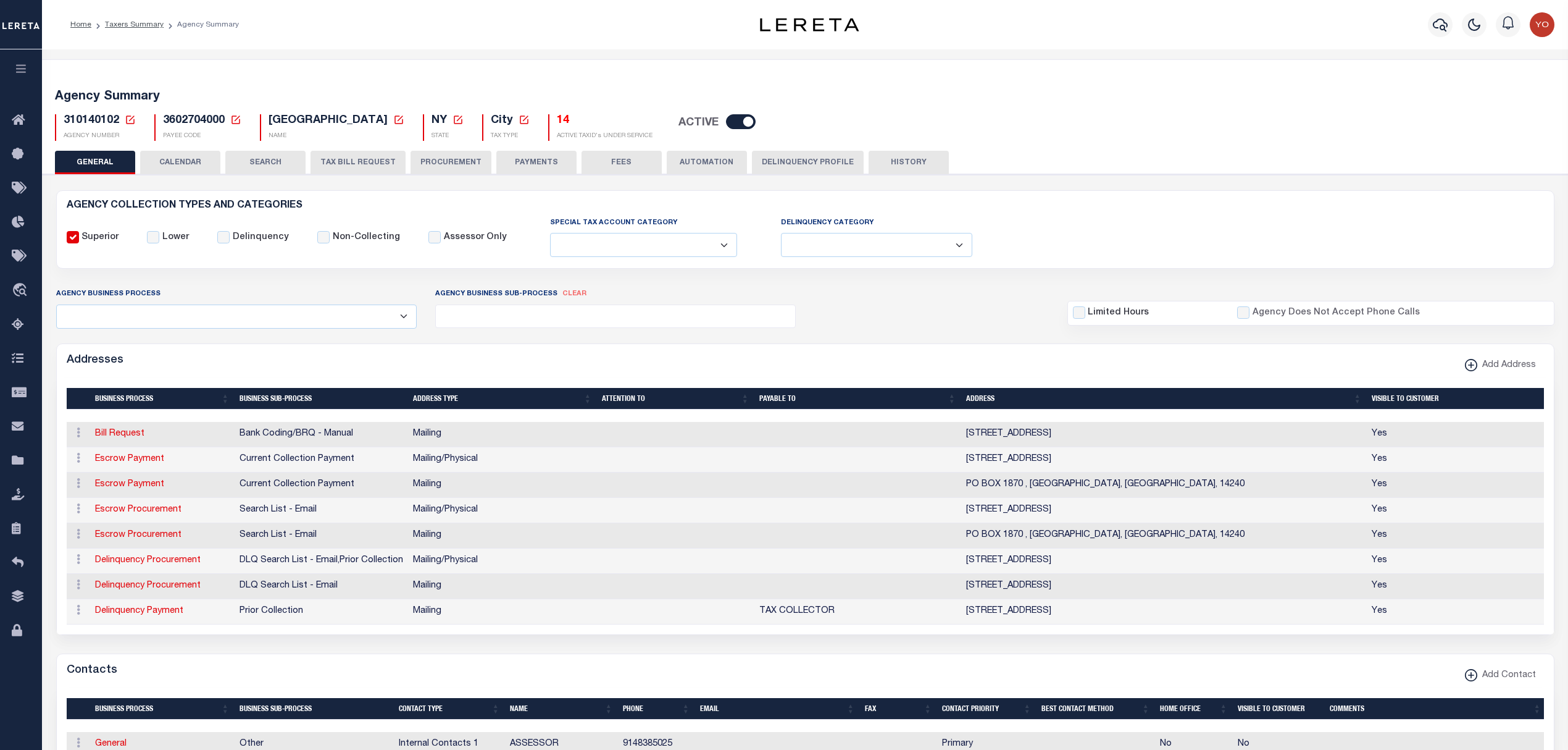
click at [189, 120] on span "3602704000" at bounding box center [193, 120] width 62 height 11
copy h5 "3602704000"
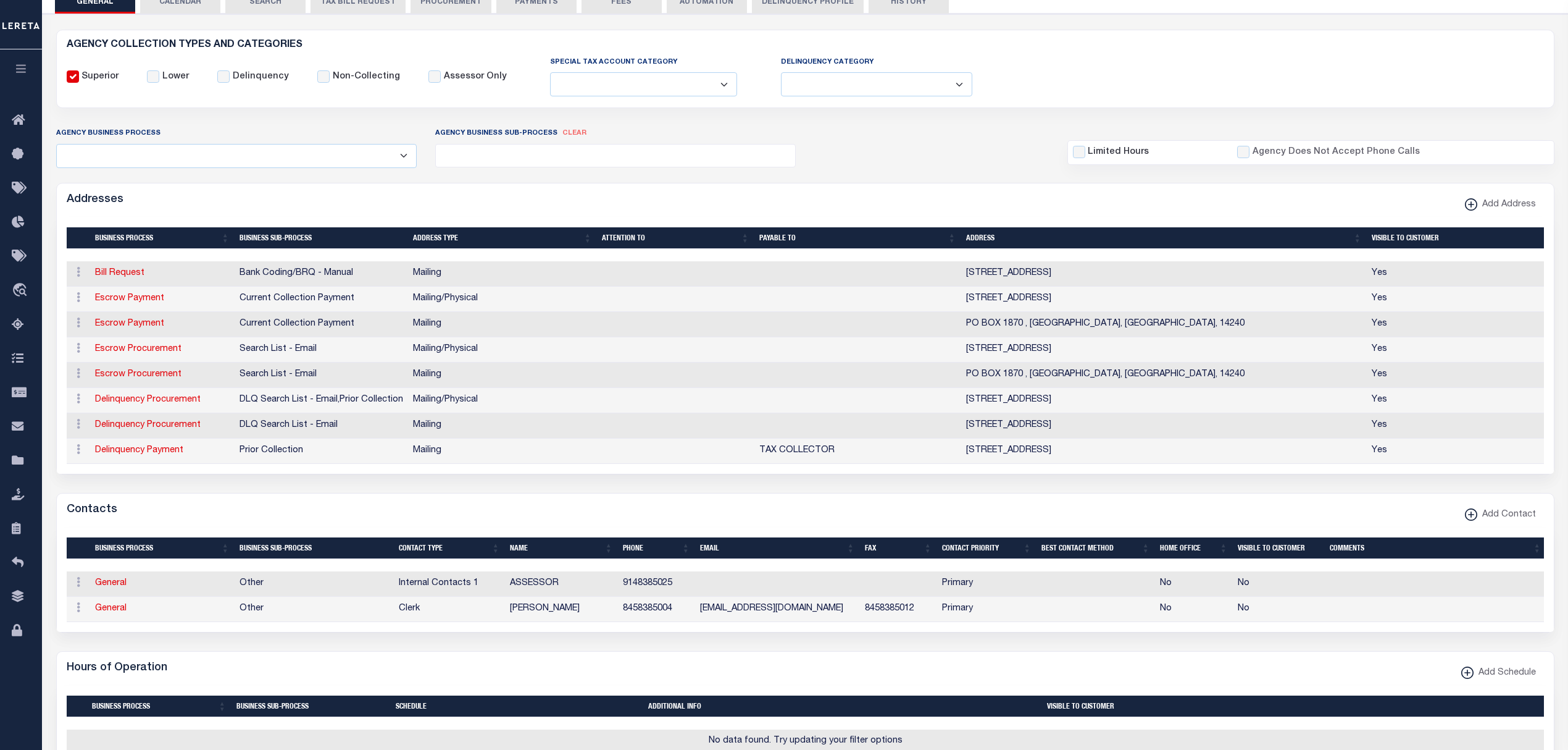
scroll to position [78, 0]
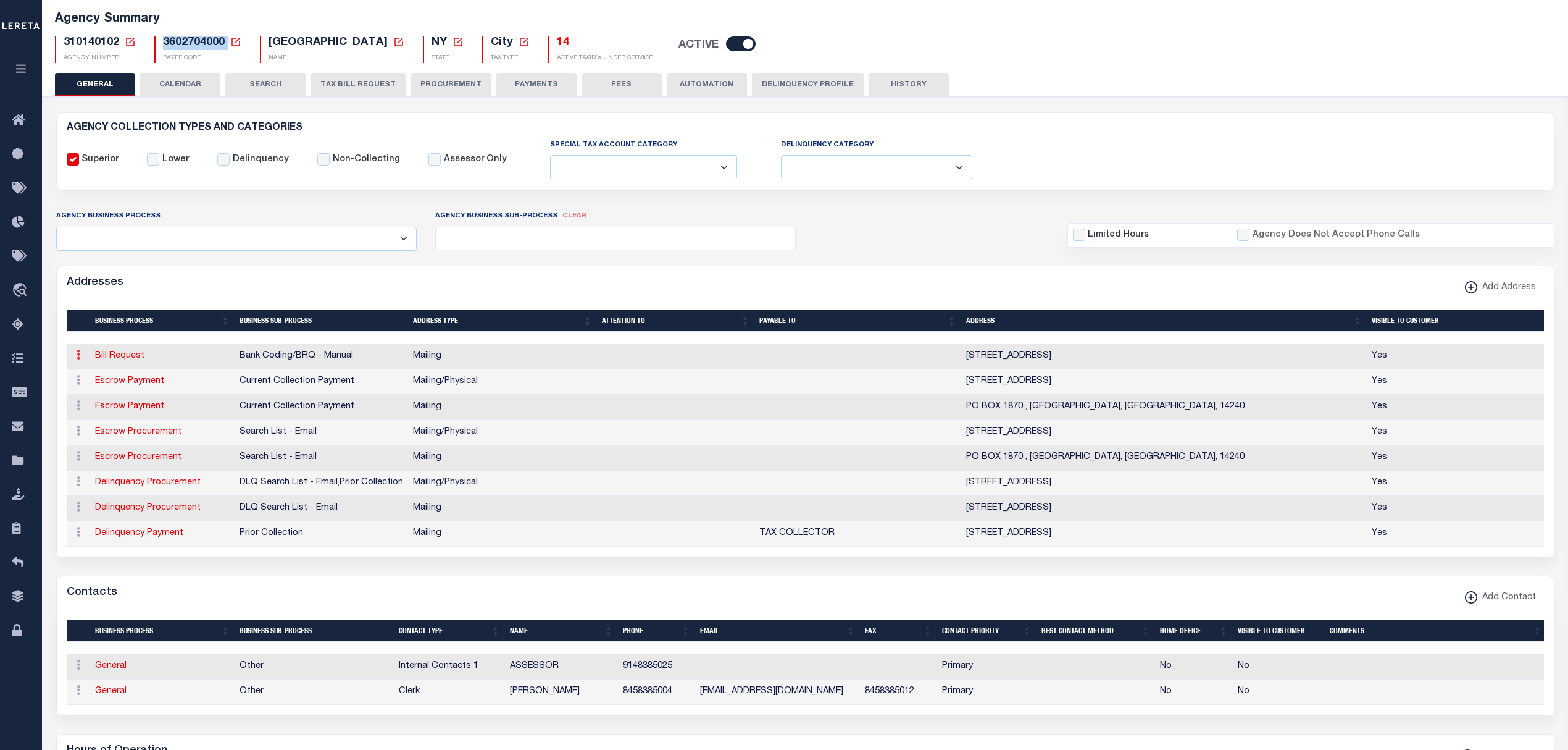
click at [78, 359] on icon at bounding box center [78, 354] width 3 height 10
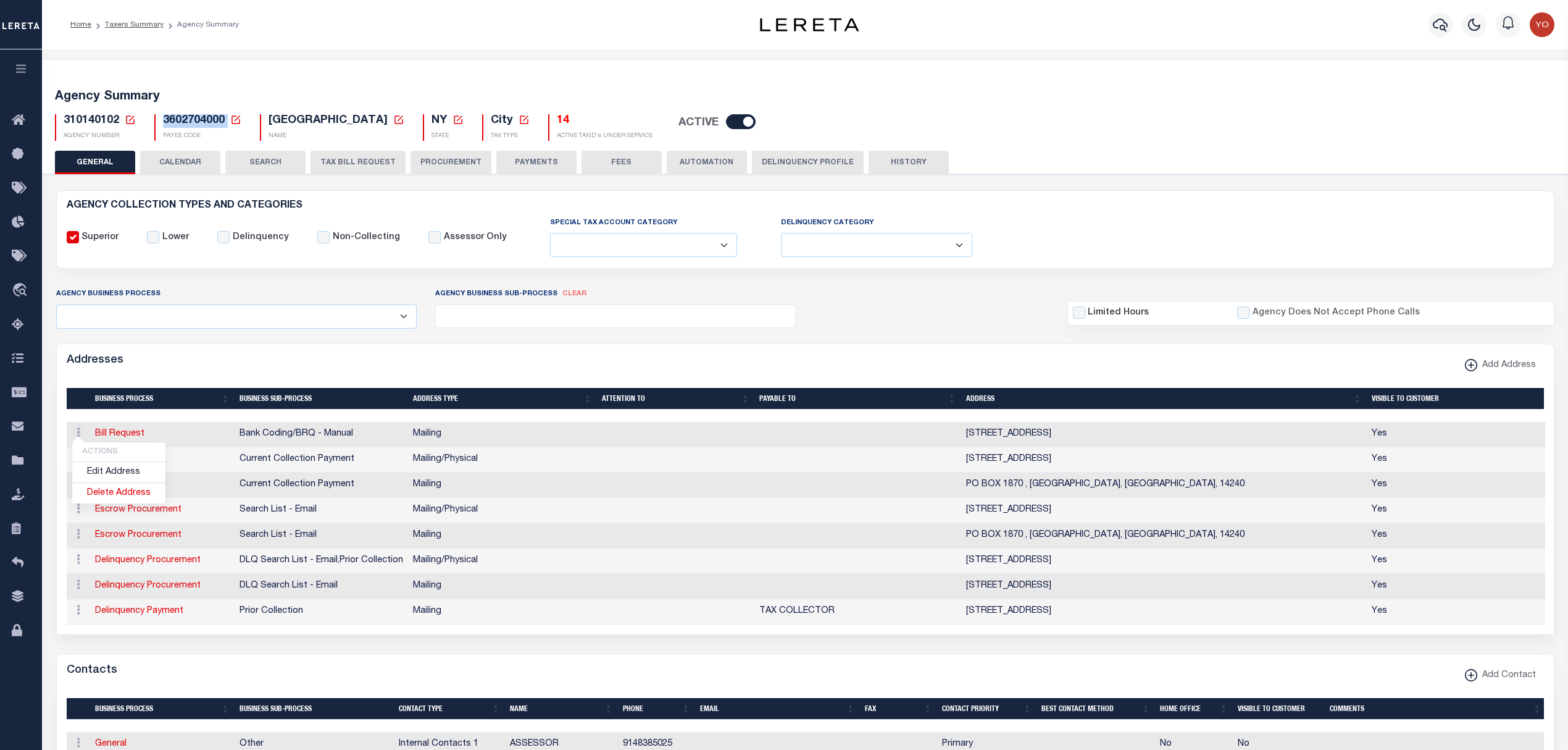
click at [182, 163] on button "CALENDAR" at bounding box center [180, 162] width 80 height 24
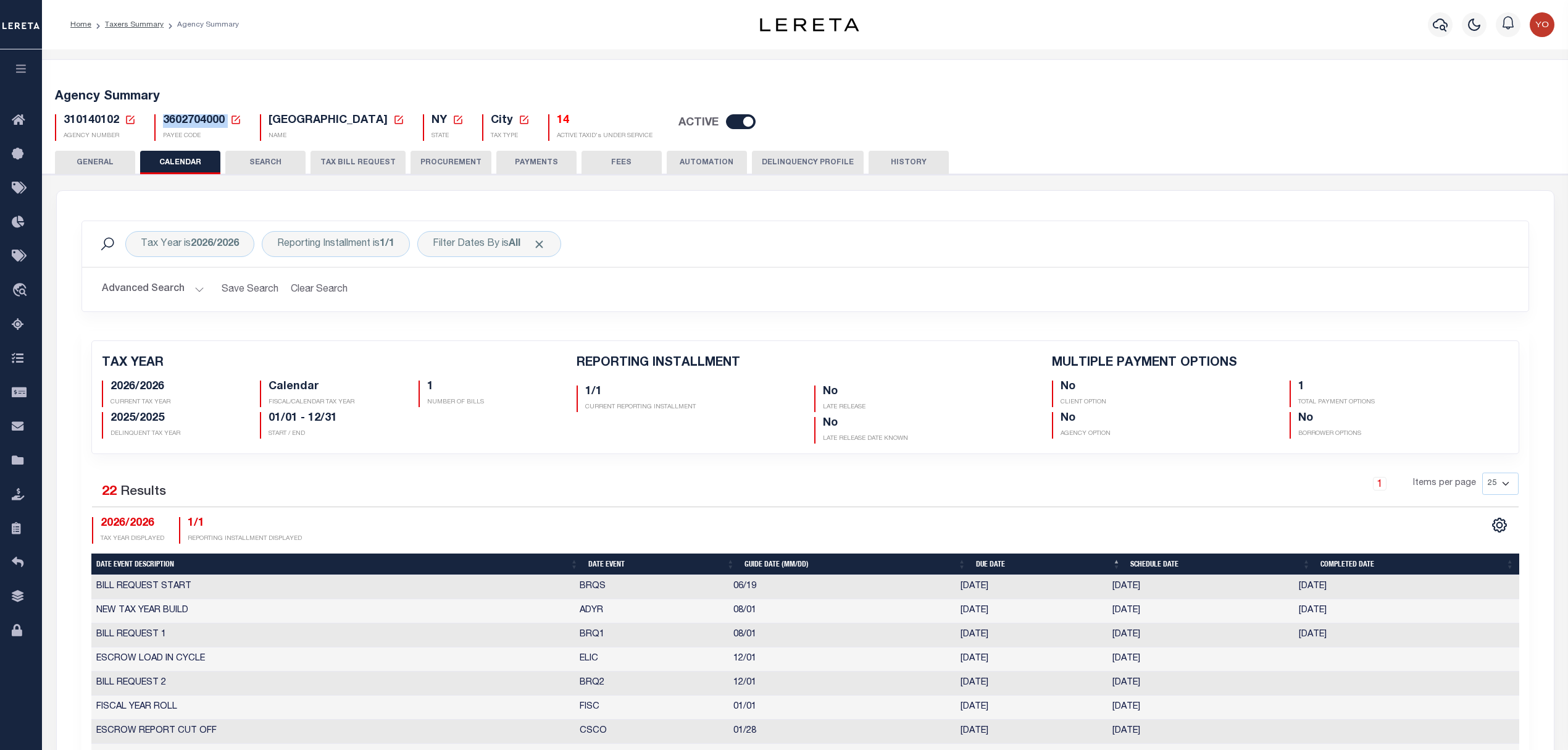
checkbox input "false"
type input "1"
click at [258, 166] on button "SEARCH" at bounding box center [265, 162] width 80 height 24
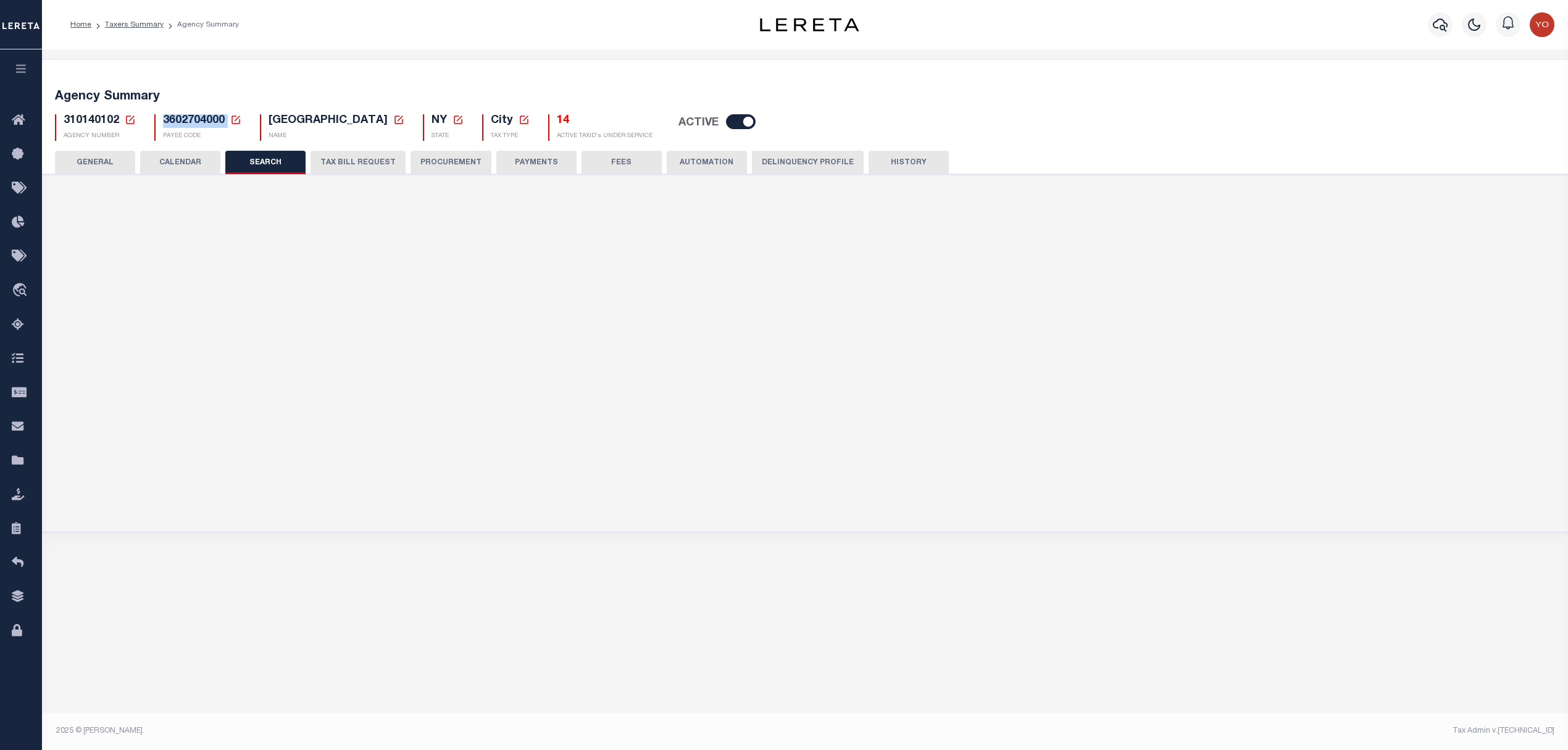
checkbox input "false"
type input "25000"
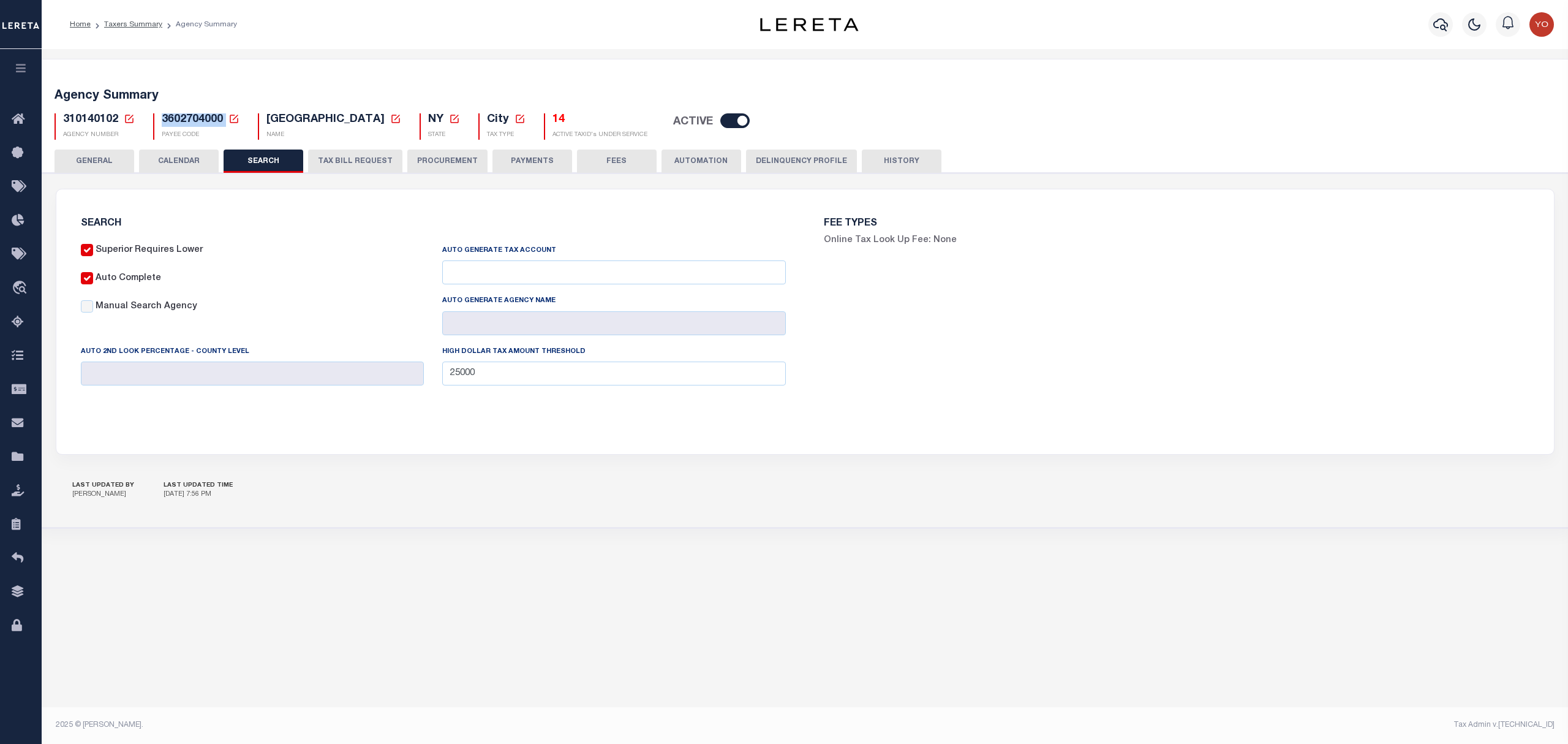
click at [354, 158] on button "TAX BILL REQUEST" at bounding box center [355, 161] width 95 height 23
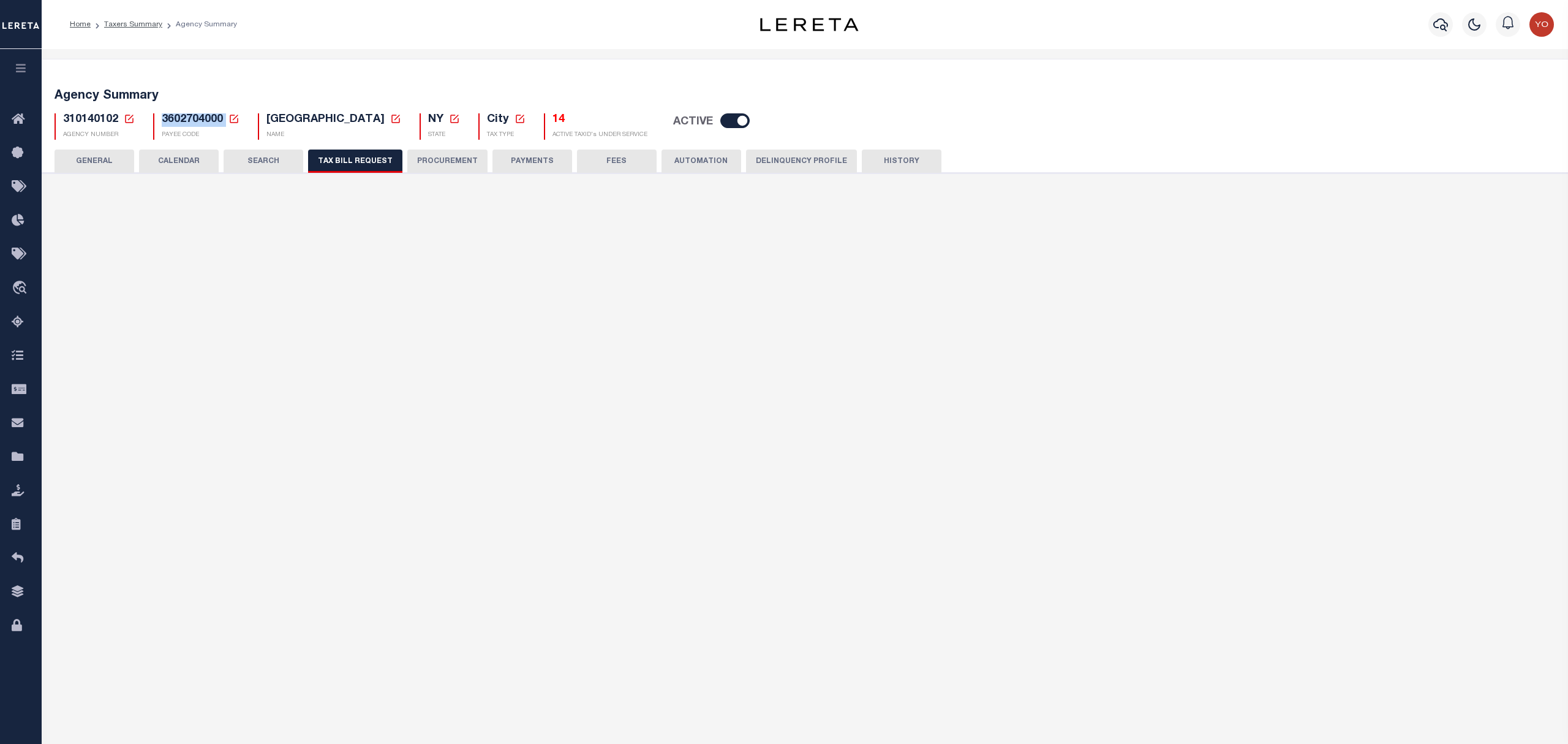
select select "22"
select select "true"
select select "9"
select select "2"
type input "10"
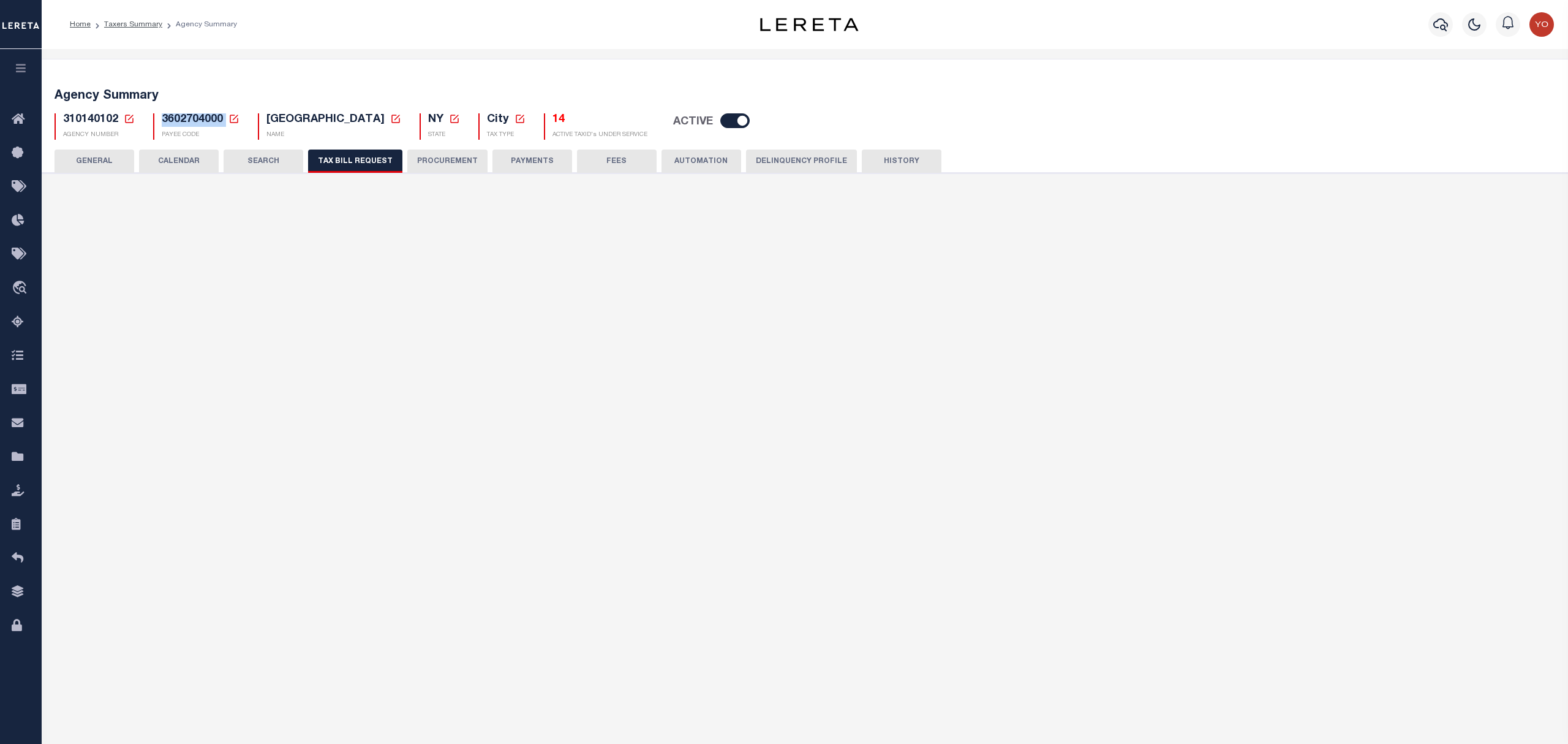
select select
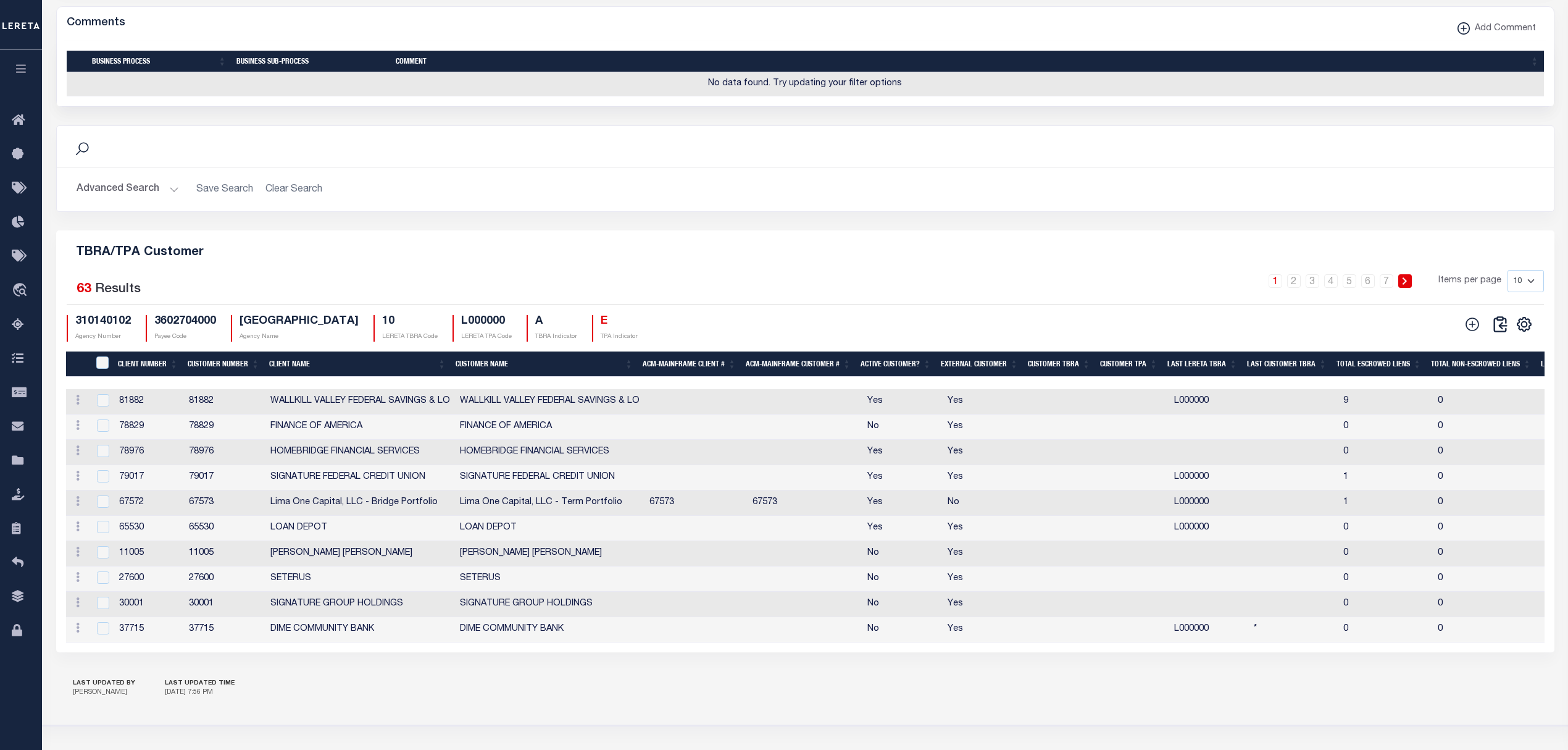
scroll to position [1339, 0]
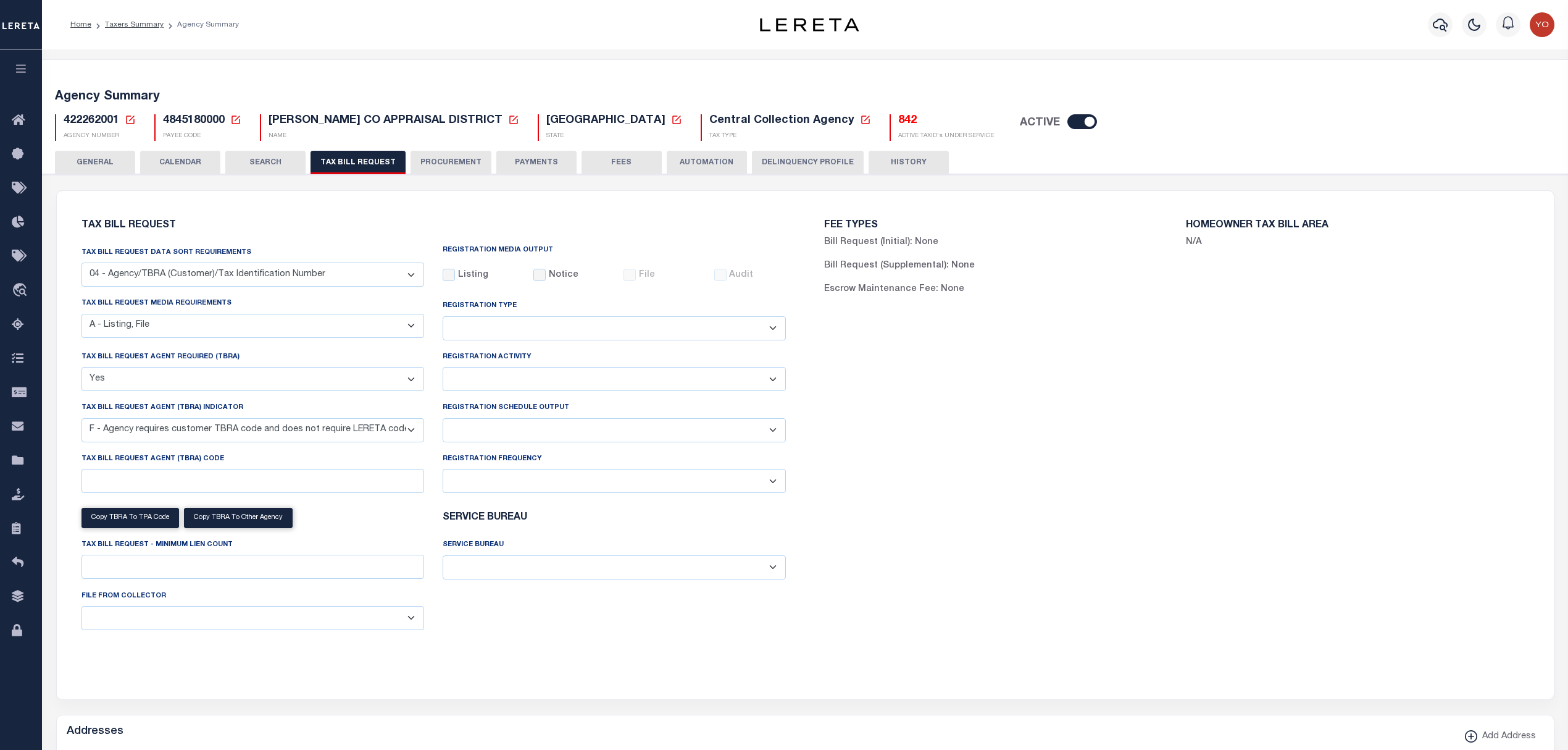
select select "28"
select select "16"
select select "true"
select select "14"
select select
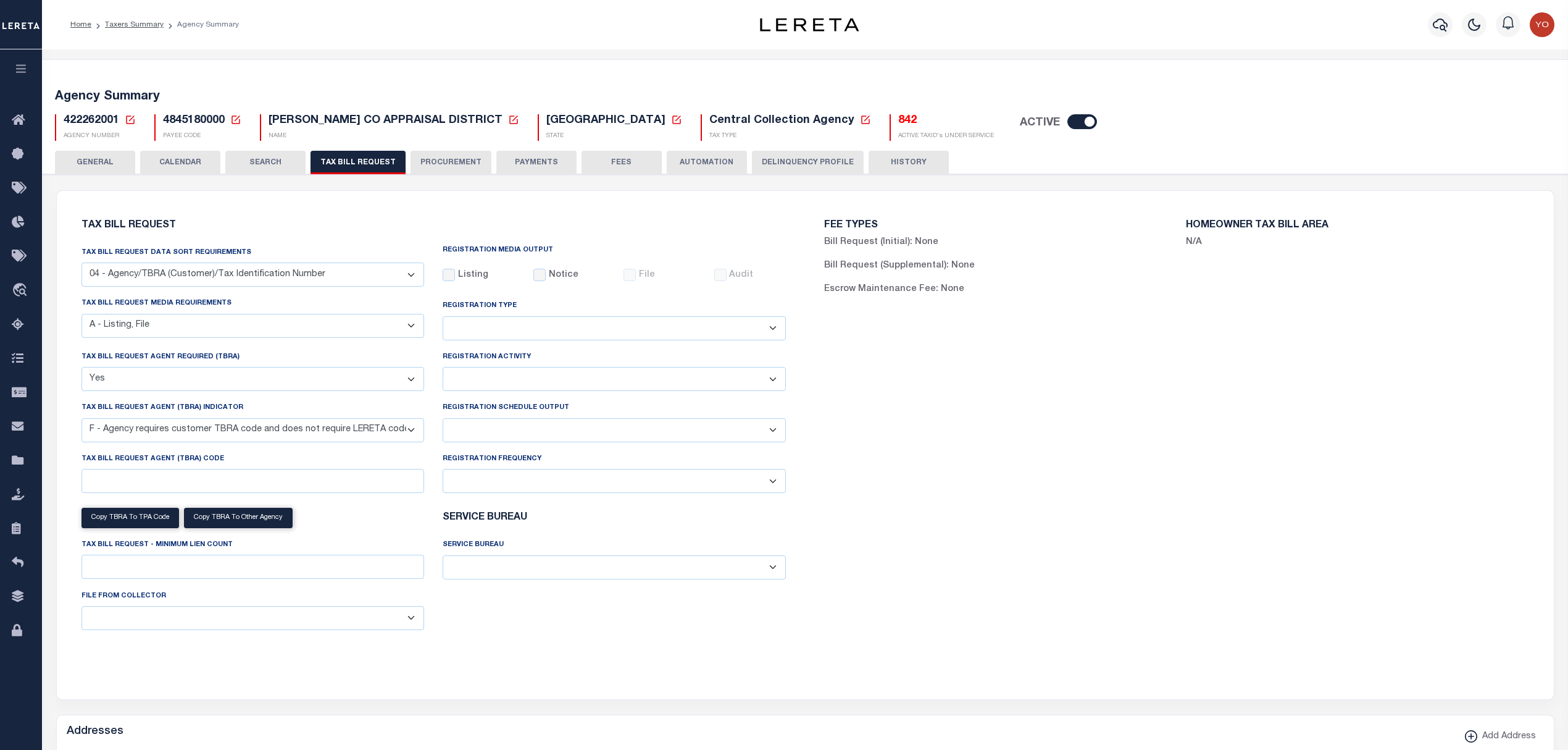
scroll to position [24, 0]
